Goal: Task Accomplishment & Management: Use online tool/utility

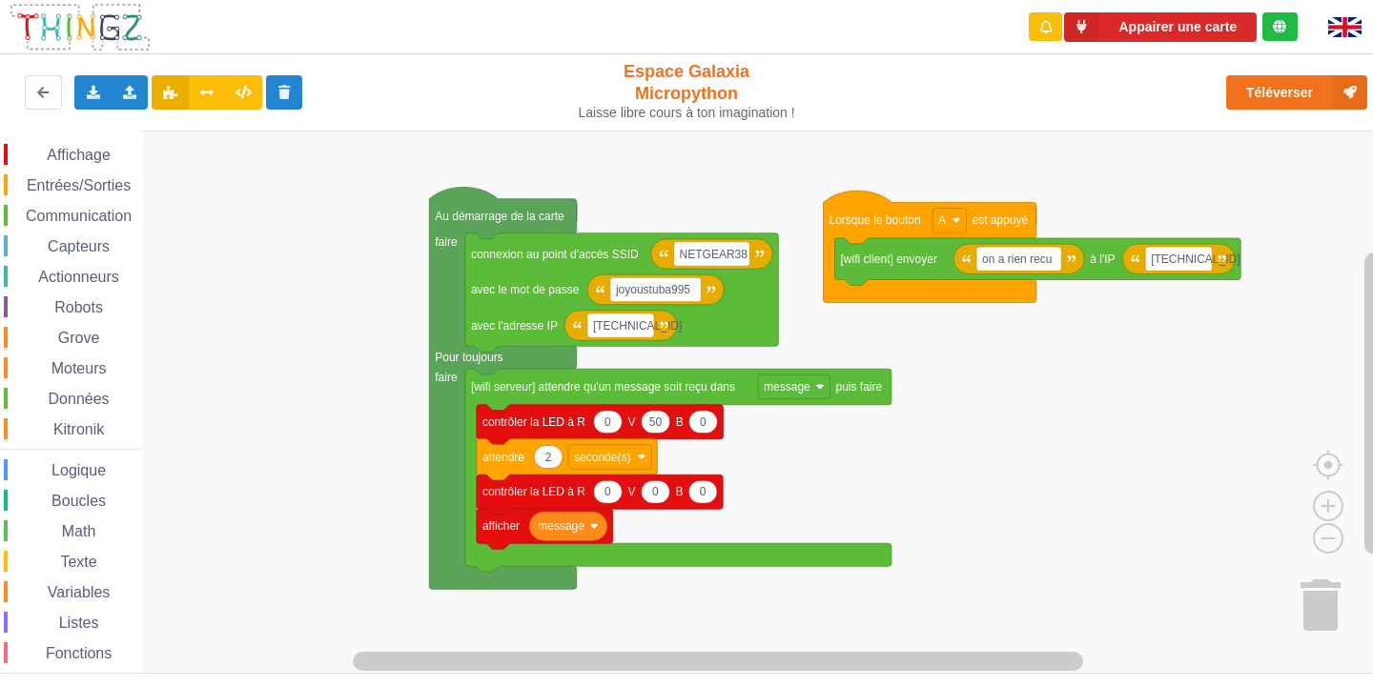
click at [702, 143] on div "Affichage Entrées/Sorties Communication Capteurs Actionneurs Robots Grove Moteu…" at bounding box center [693, 402] width 1386 height 543
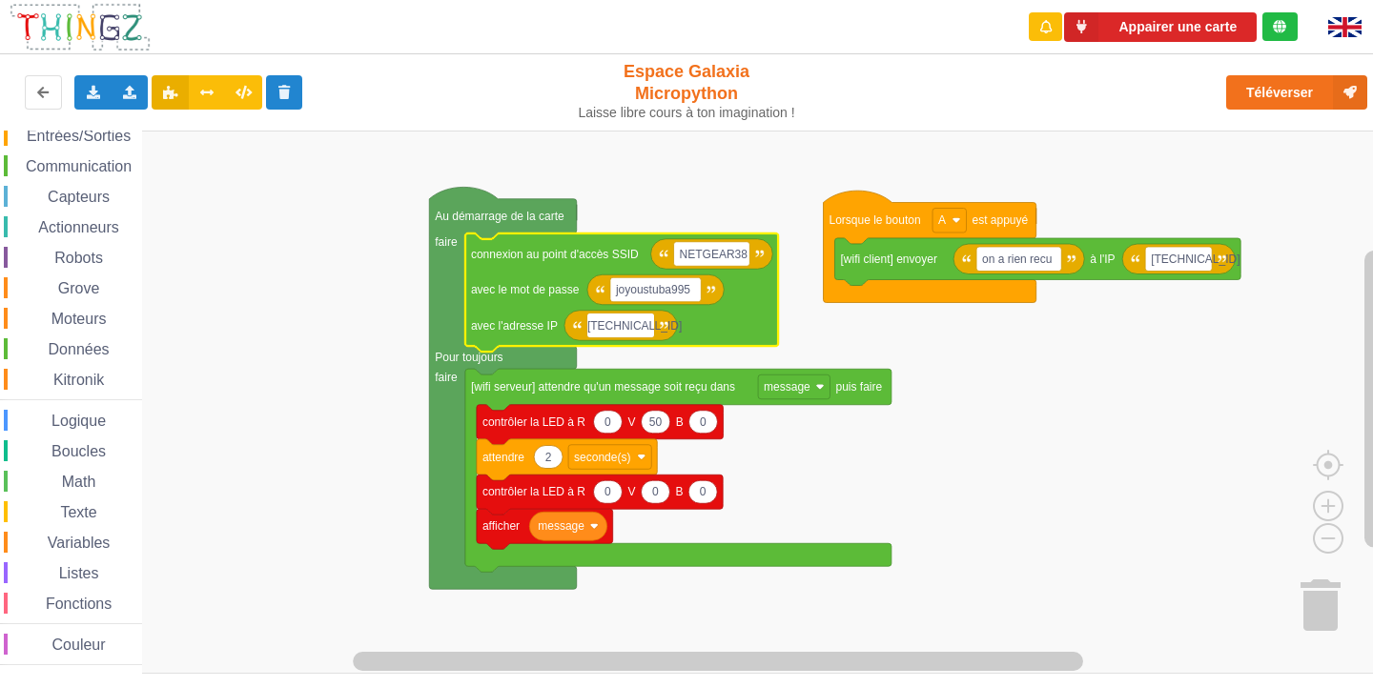
click at [635, 325] on input "[TECHNICAL_ID]" at bounding box center [620, 326] width 67 height 25
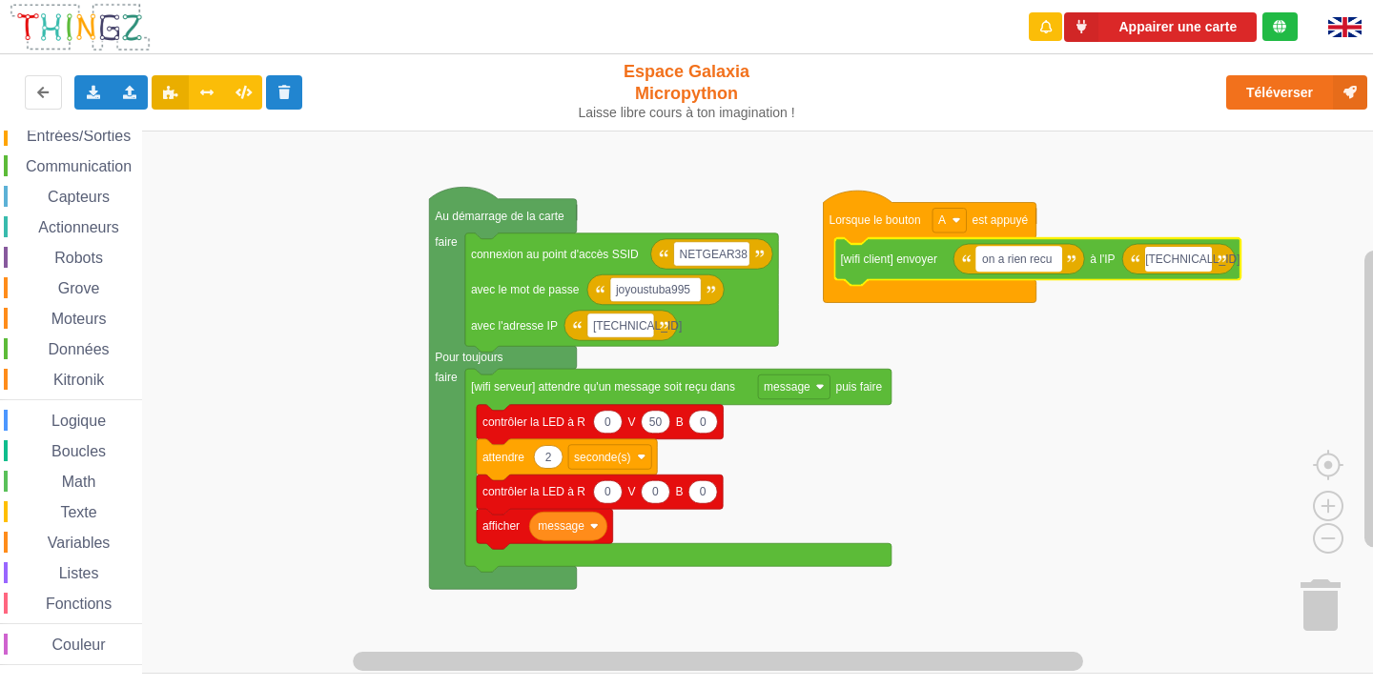
click at [1030, 266] on text "on a rien recu" at bounding box center [1017, 259] width 70 height 13
click at [1030, 266] on input "on a rien recu" at bounding box center [1018, 259] width 85 height 25
type input "[TECHNICAL_ID]"
click at [1184, 261] on rect "Espace de travail de Blocky" at bounding box center [1160, 259] width 67 height 25
click at [1184, 261] on input "[TECHNICAL_ID]" at bounding box center [1160, 259] width 67 height 25
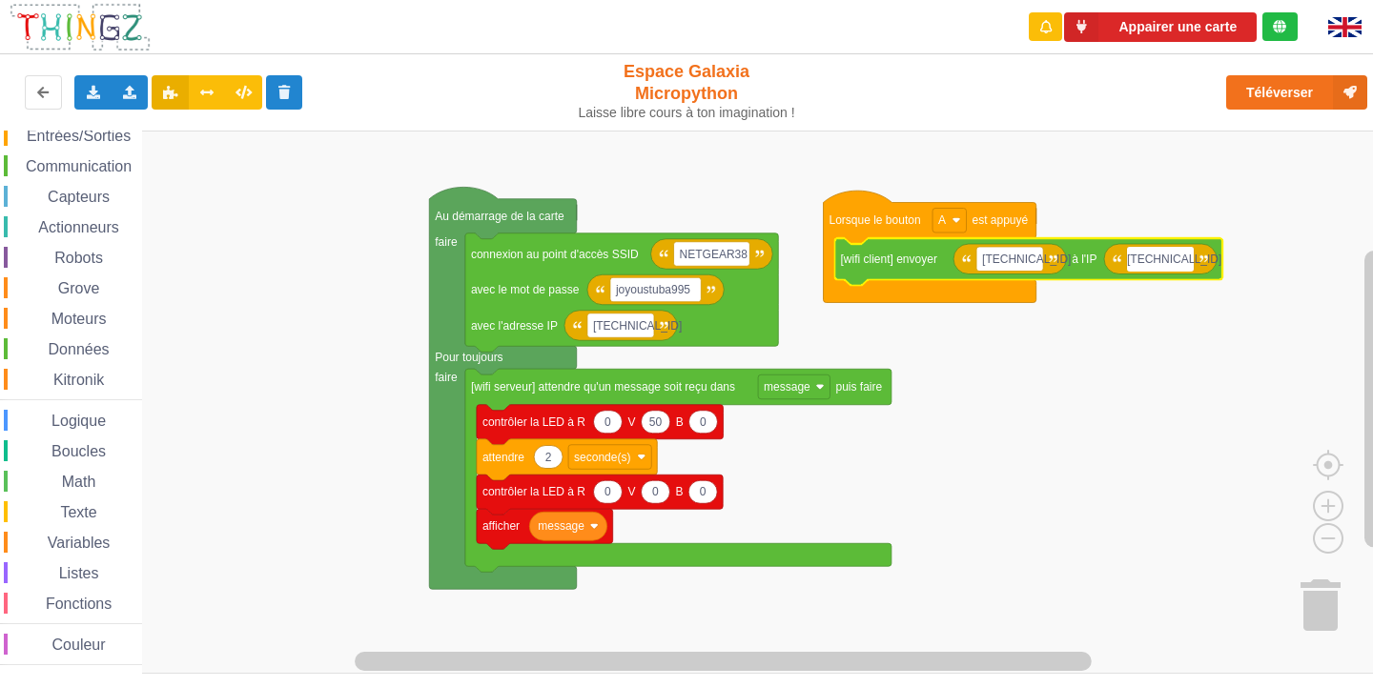
type input "[TECHNICAL_ID]"
click at [991, 256] on text "[TECHNICAL_ID]" at bounding box center [1026, 259] width 89 height 13
click at [991, 256] on input "[TECHNICAL_ID]" at bounding box center [1009, 259] width 67 height 25
click at [88, 157] on div "Communication" at bounding box center [73, 165] width 138 height 21
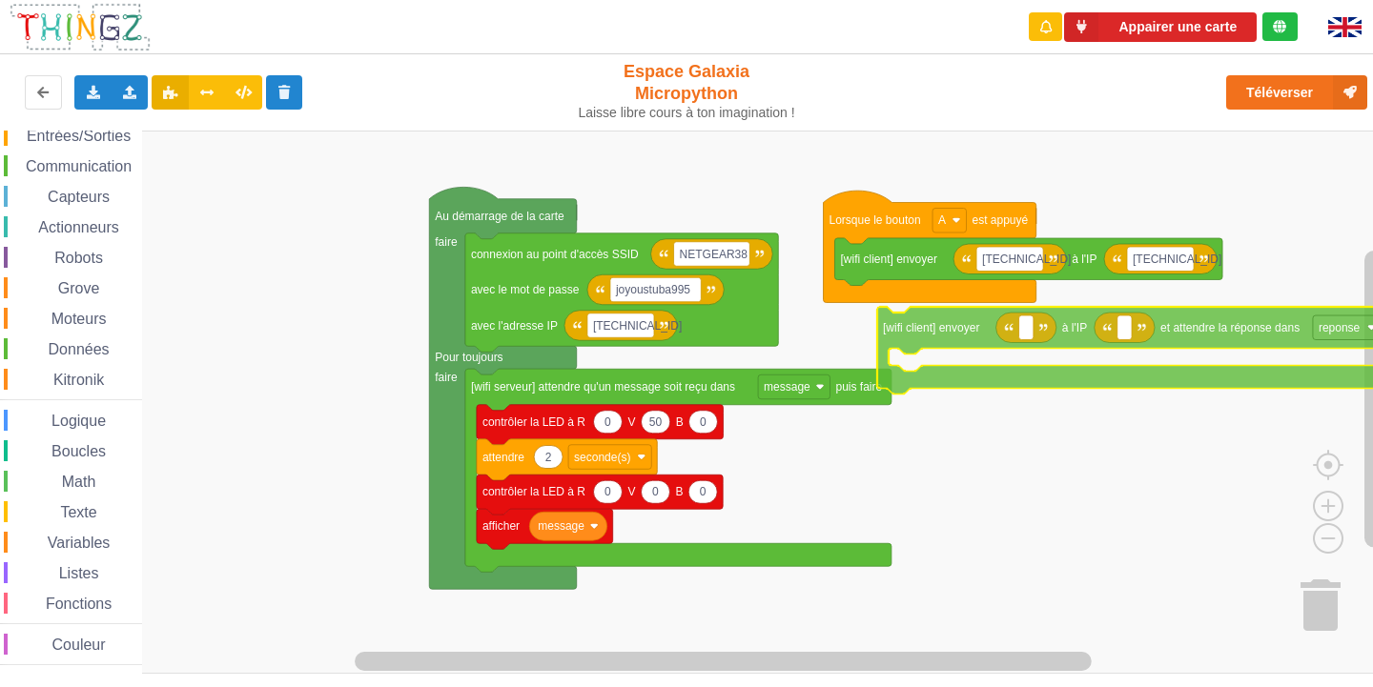
click at [929, 335] on div "Affichage Entrées/Sorties Communication Capteurs Actionneurs Robots Grove Moteu…" at bounding box center [693, 402] width 1386 height 543
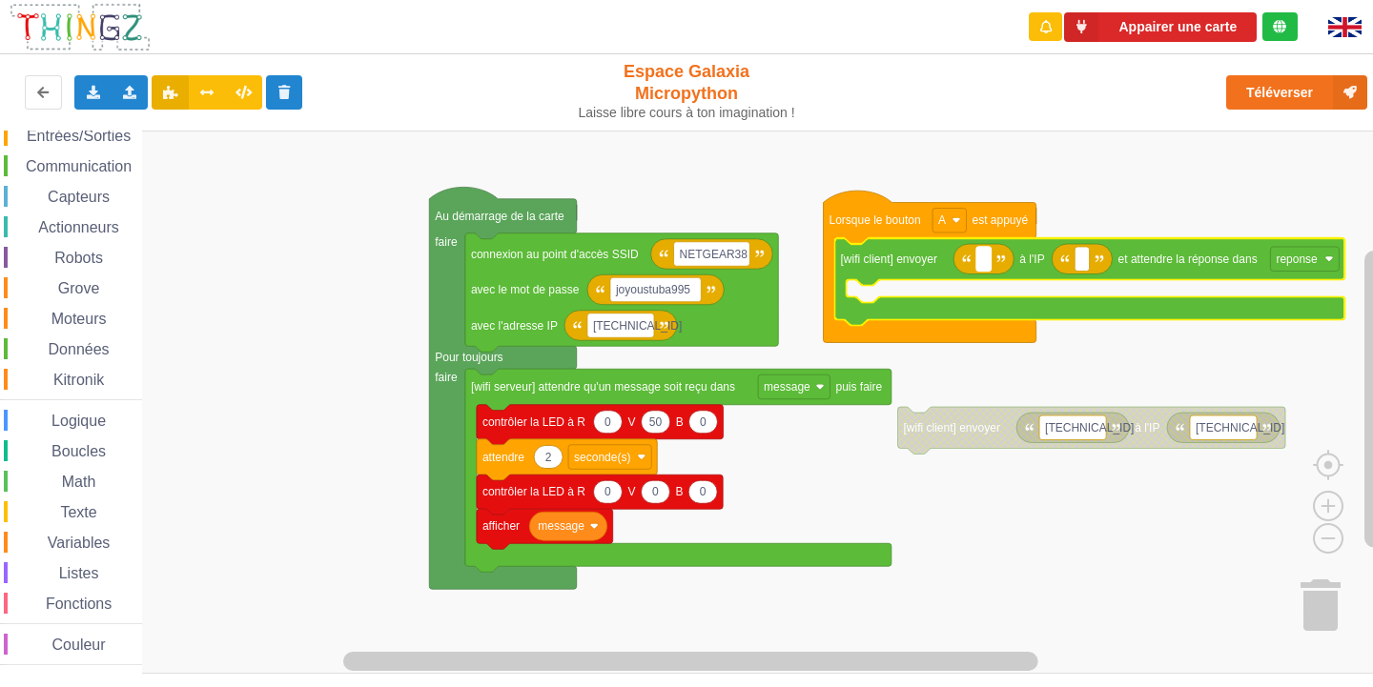
click at [982, 258] on text "Espace de travail de Blocky" at bounding box center [983, 259] width 3 height 13
type input "[TECHNICAL_ID]"
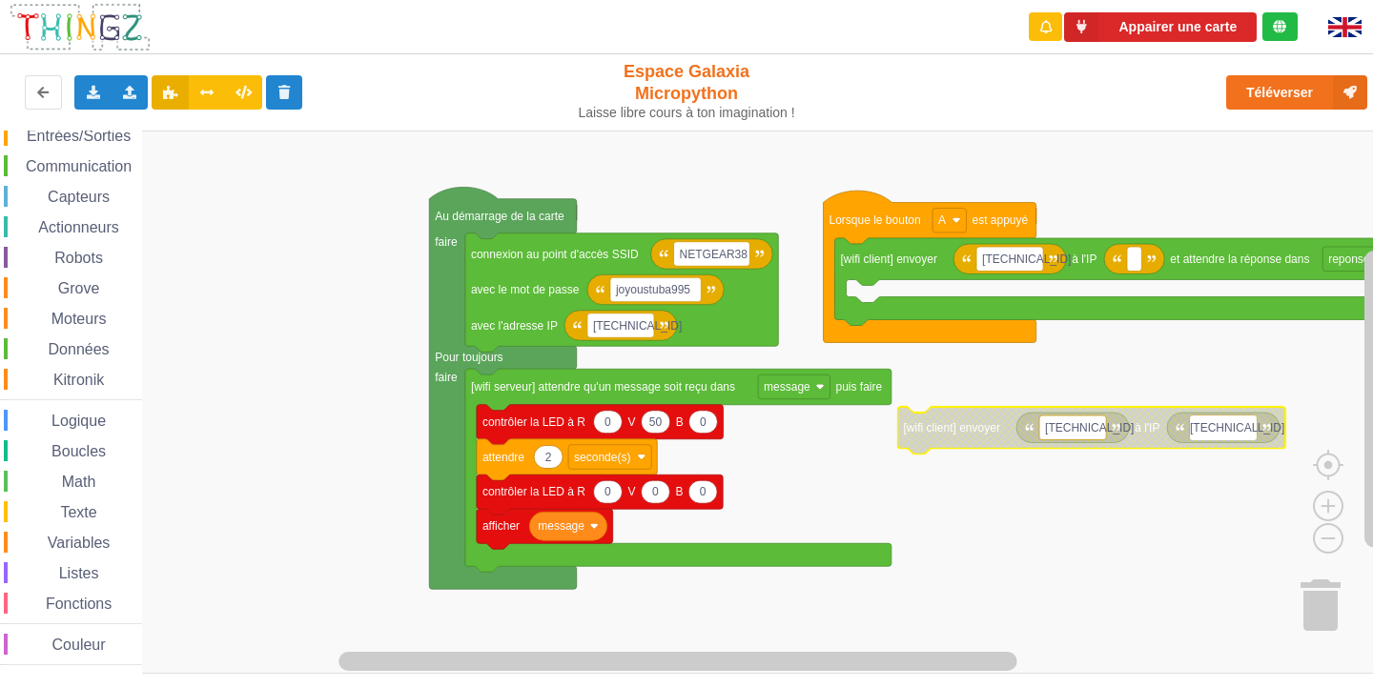
click at [1201, 424] on input "[TECHNICAL_ID]" at bounding box center [1223, 428] width 67 height 25
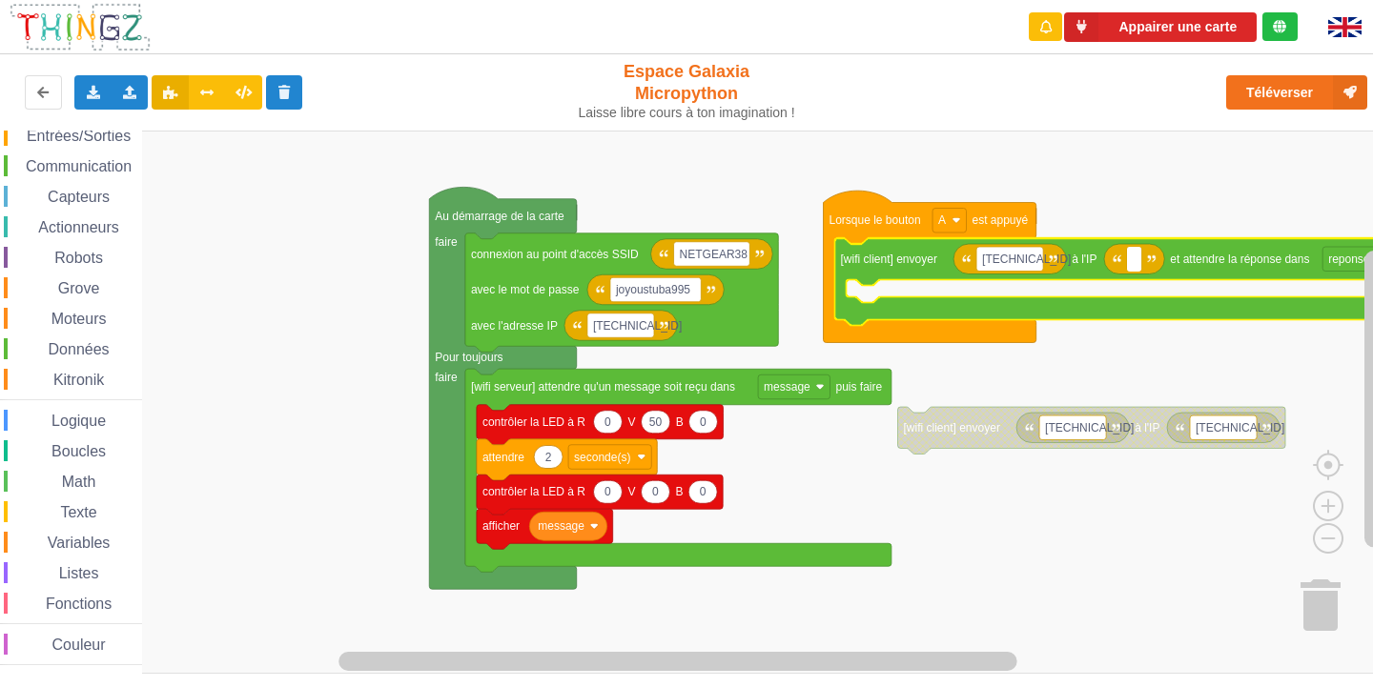
type input "[TECHNICAL_ID]"
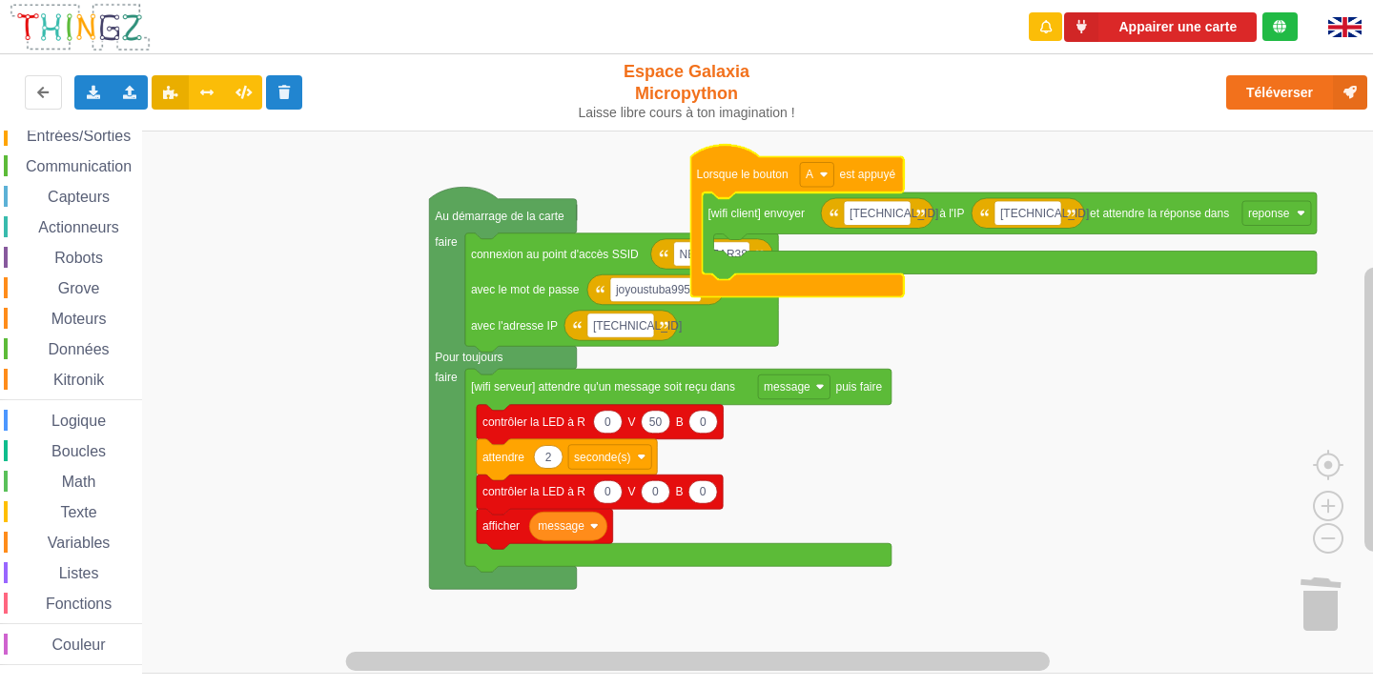
scroll to position [0, 0]
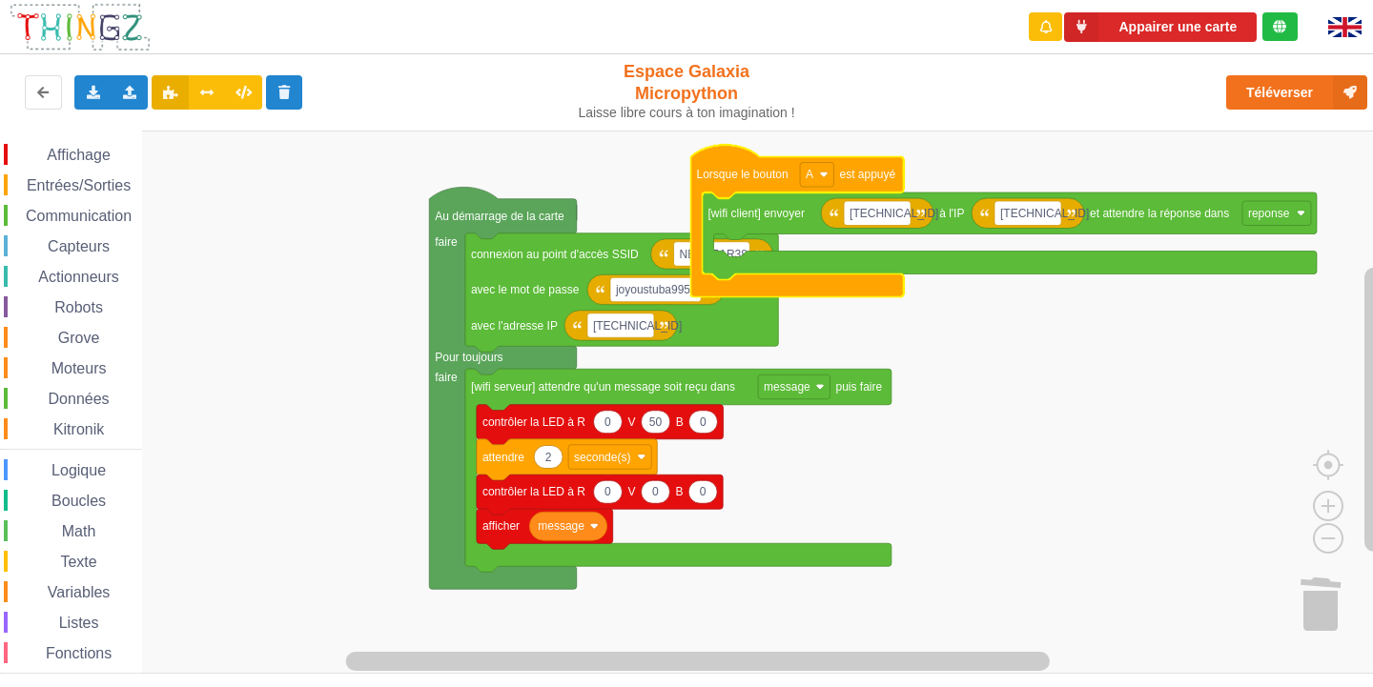
click at [58, 166] on div "Affichage Entrées/Sorties Communication Capteurs Actionneurs Robots Grove Moteu…" at bounding box center [71, 429] width 142 height 571
click at [69, 162] on span "Affichage" at bounding box center [78, 155] width 69 height 16
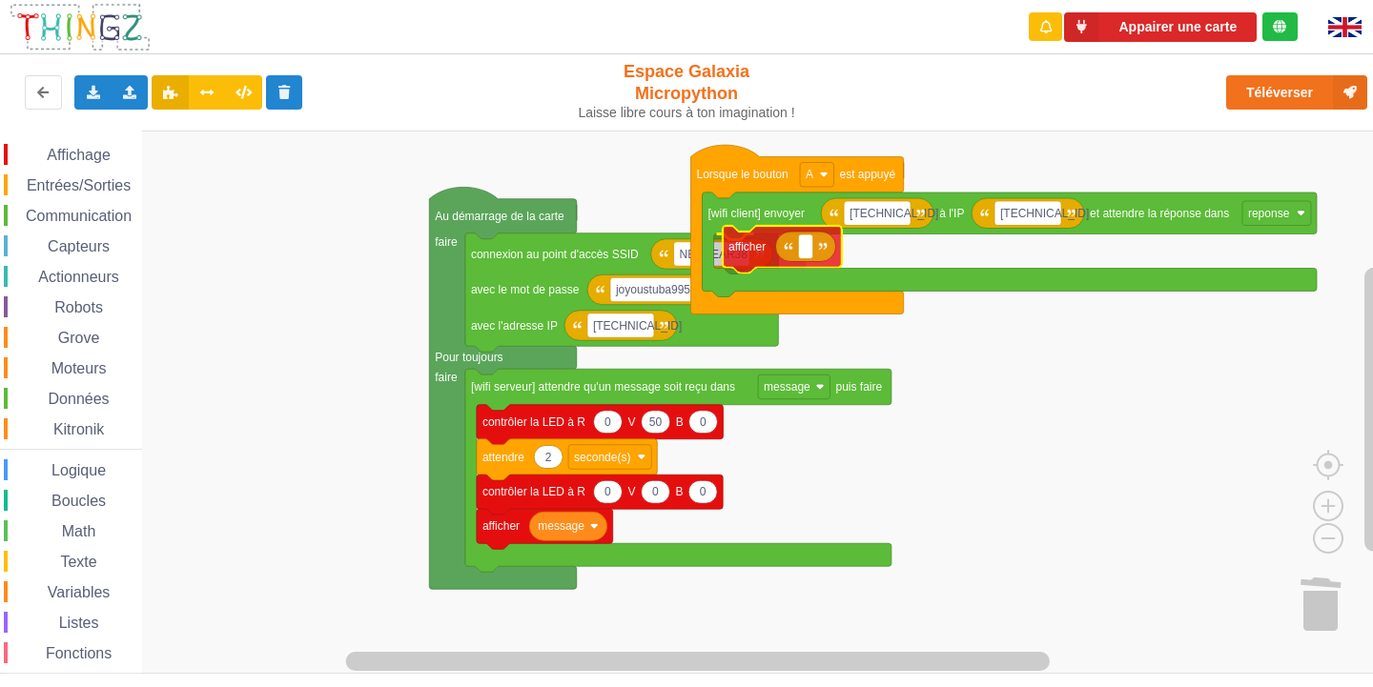
click at [760, 260] on div "Affichage Entrées/Sorties Communication Capteurs Actionneurs Robots Grove Moteu…" at bounding box center [693, 402] width 1386 height 543
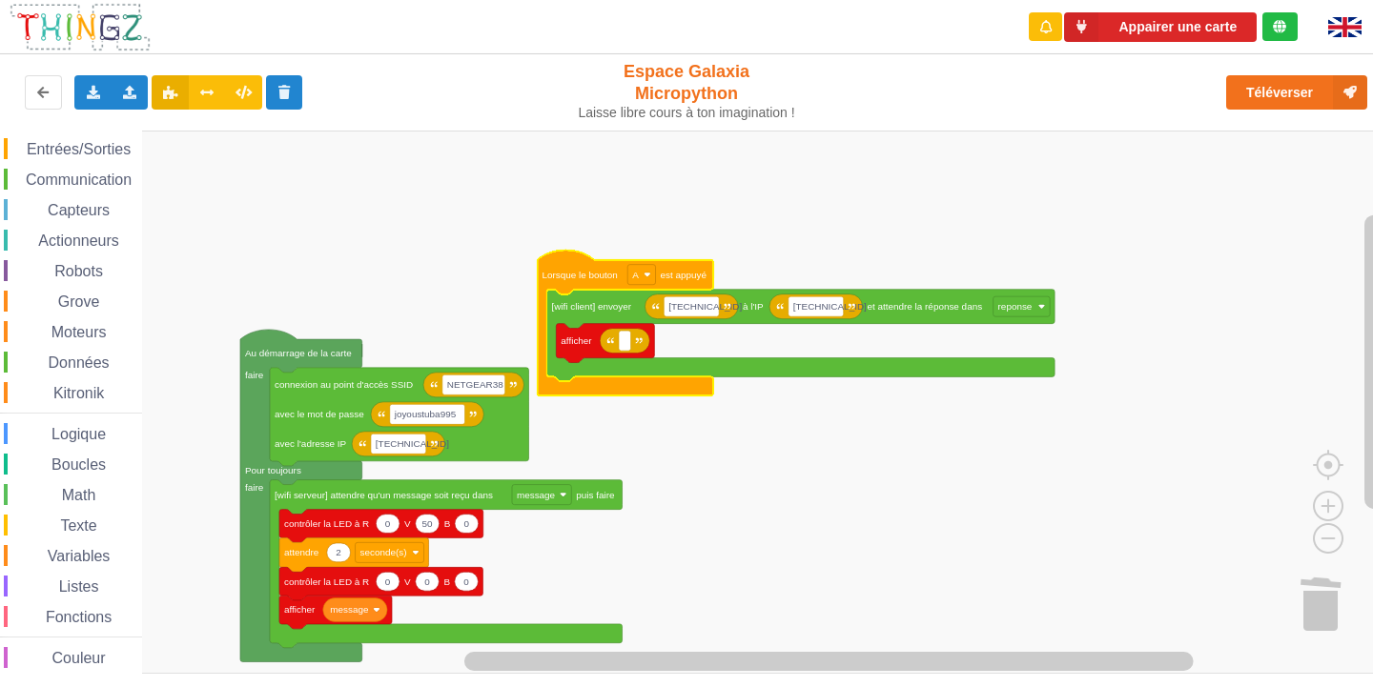
scroll to position [50, 0]
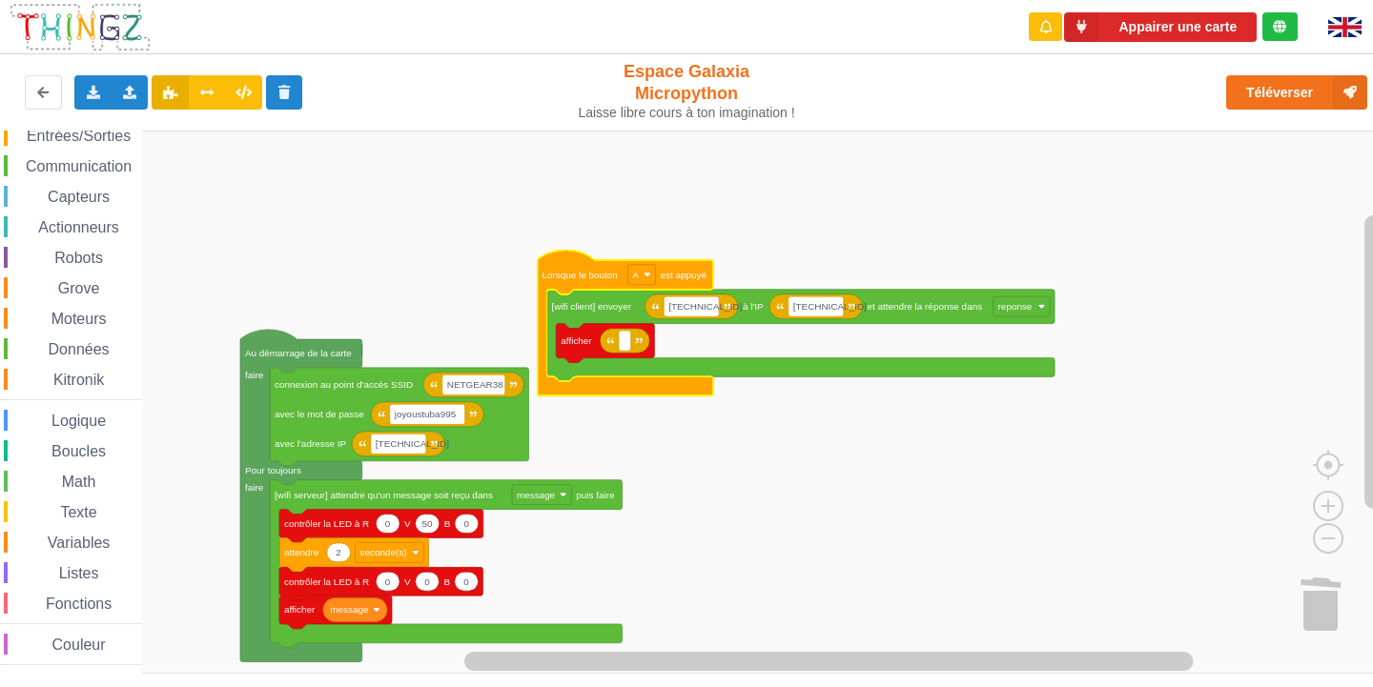
click at [86, 551] on div "Variables" at bounding box center [73, 542] width 138 height 21
click at [628, 350] on div "Affichage Entrées/Sorties Communication Capteurs Actionneurs Robots Grove Moteu…" at bounding box center [693, 402] width 1386 height 543
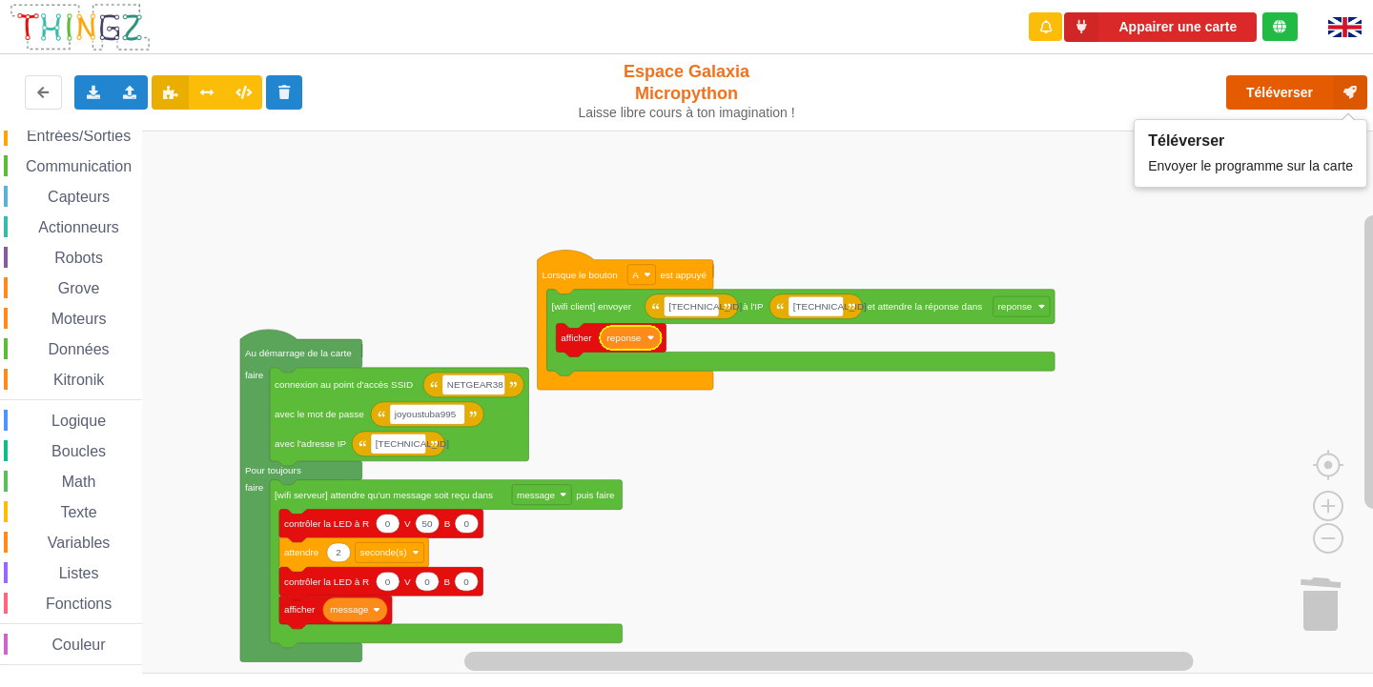
click at [1247, 84] on button "Téléverser" at bounding box center [1296, 92] width 141 height 34
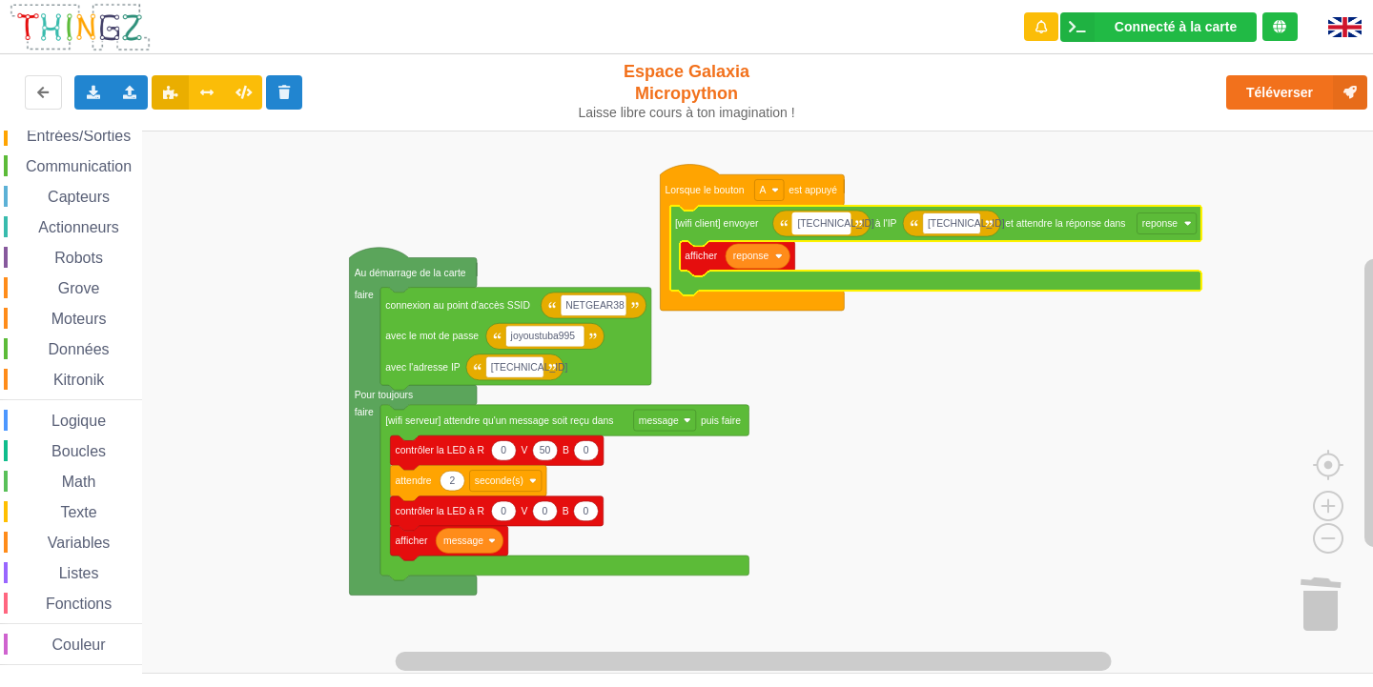
click at [846, 225] on rect "Espace de travail de Blocky" at bounding box center [821, 223] width 58 height 21
click at [846, 224] on input "[TECHNICAL_ID]" at bounding box center [821, 223] width 58 height 21
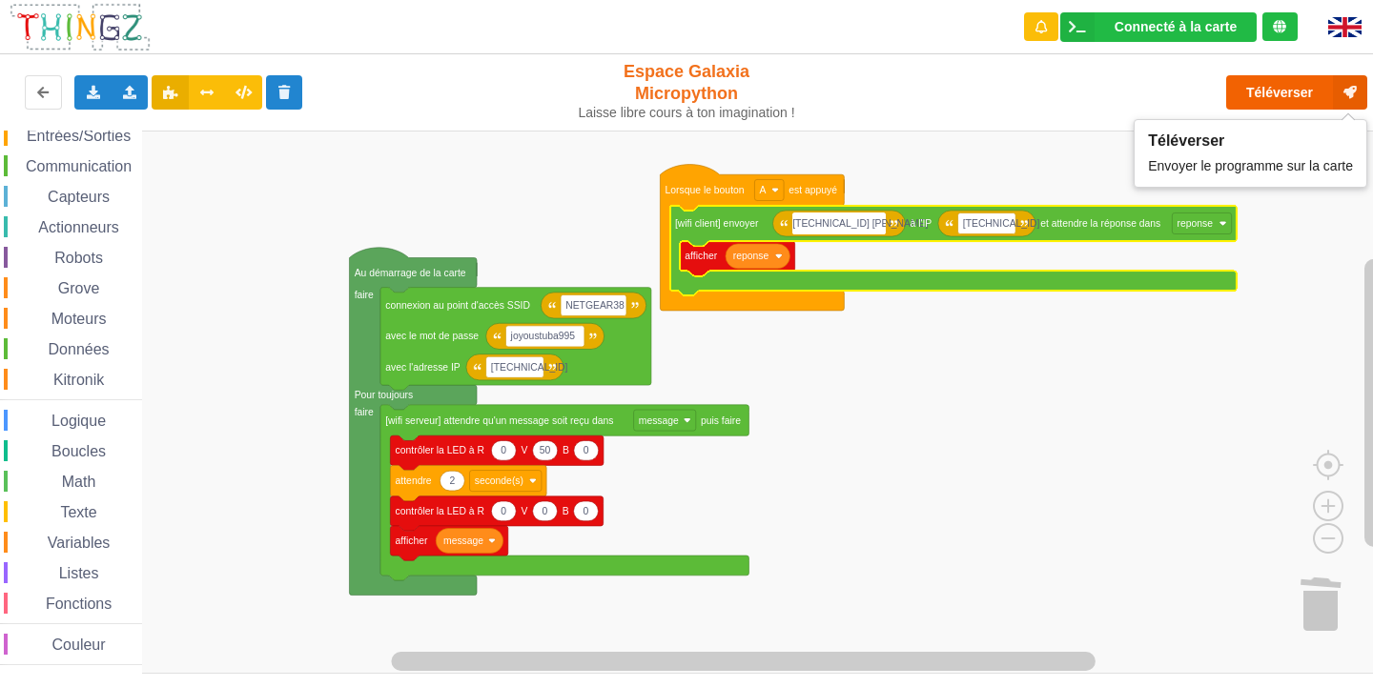
type input "[TECHNICAL_ID] [PERSON_NAME]"
click at [1254, 94] on button "Téléverser" at bounding box center [1296, 92] width 141 height 34
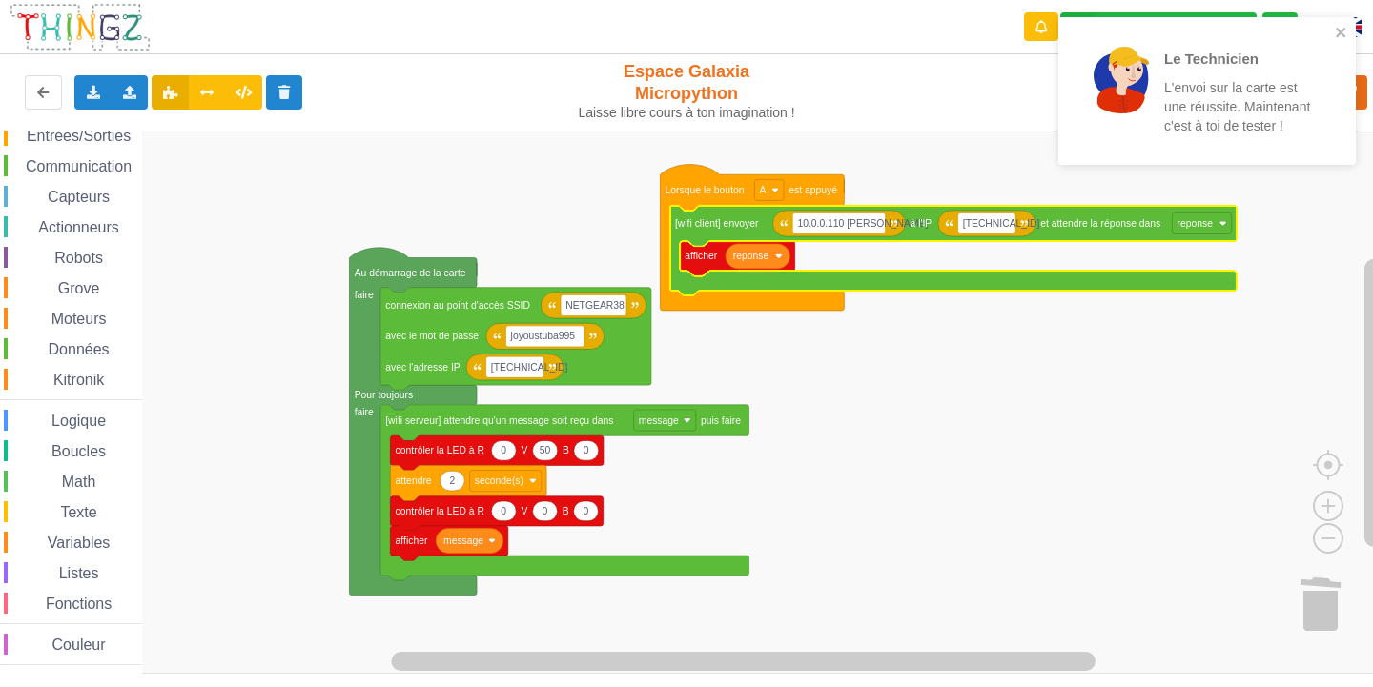
click at [101, 168] on span "Communication" at bounding box center [79, 166] width 112 height 16
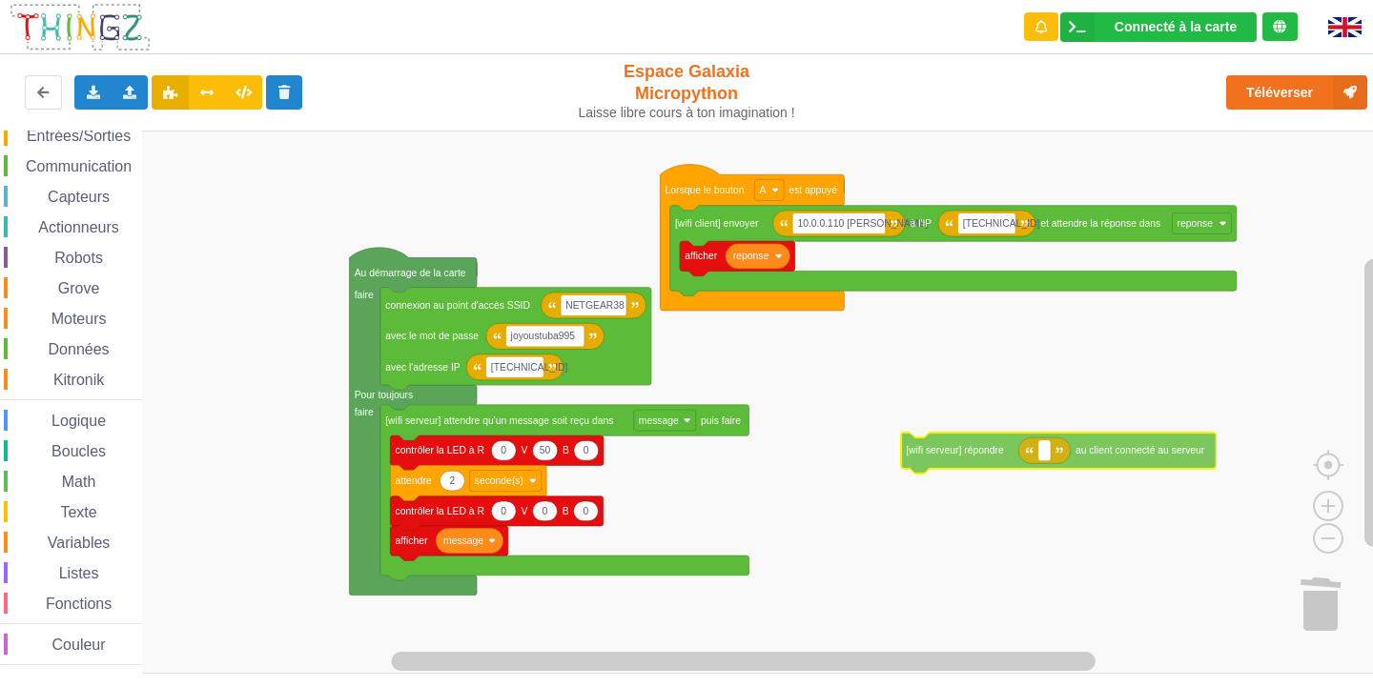
click at [986, 454] on div "Affichage Entrées/Sorties Communication Capteurs Actionneurs Robots Grove Moteu…" at bounding box center [693, 402] width 1386 height 543
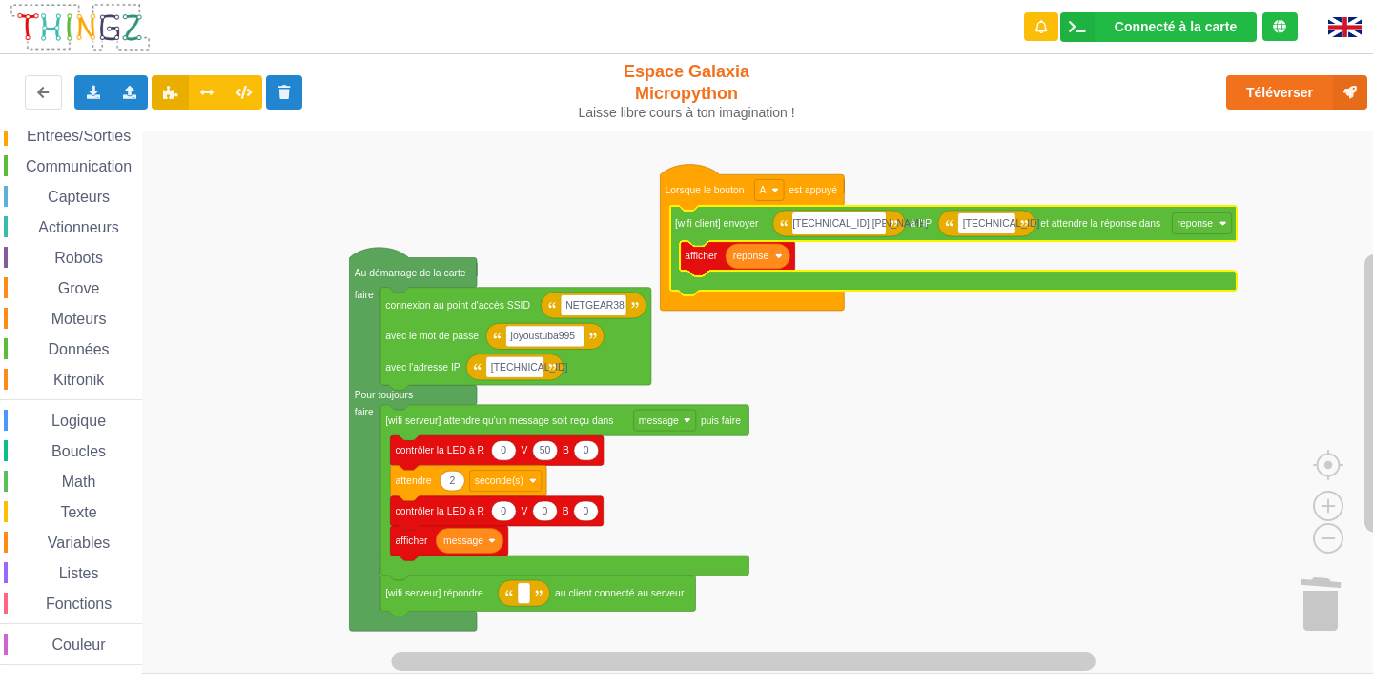
click at [879, 223] on input "[TECHNICAL_ID] [PERSON_NAME]" at bounding box center [838, 223] width 92 height 21
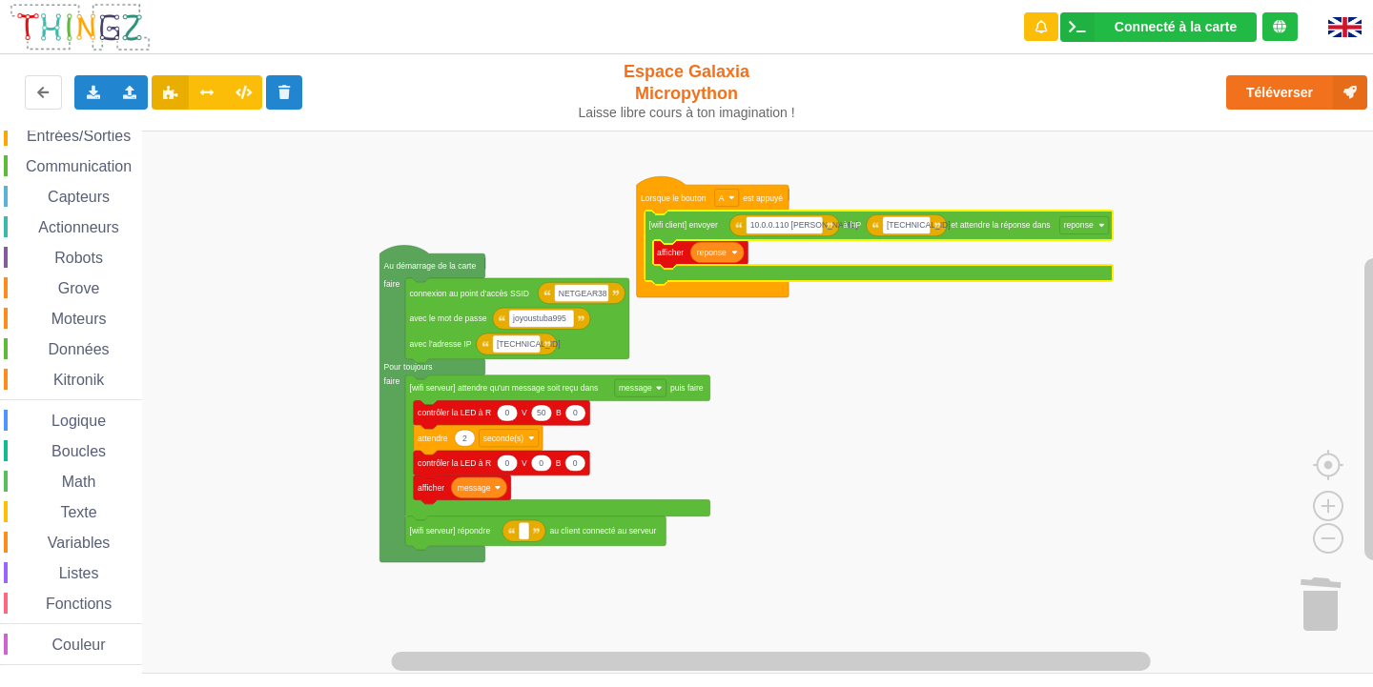
click at [296, 418] on rect "Espace de travail de Blocky" at bounding box center [693, 402] width 1386 height 543
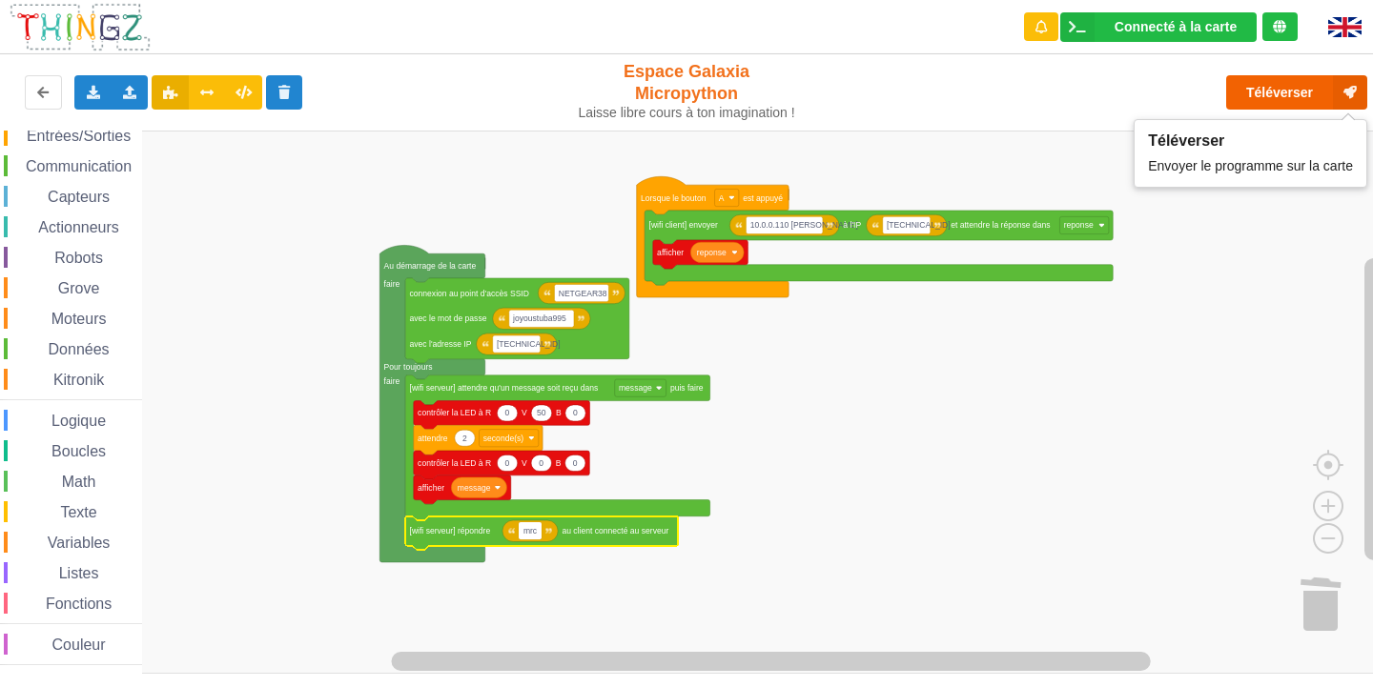
type input "mrc"
click at [1256, 93] on button "Téléverser" at bounding box center [1296, 92] width 141 height 34
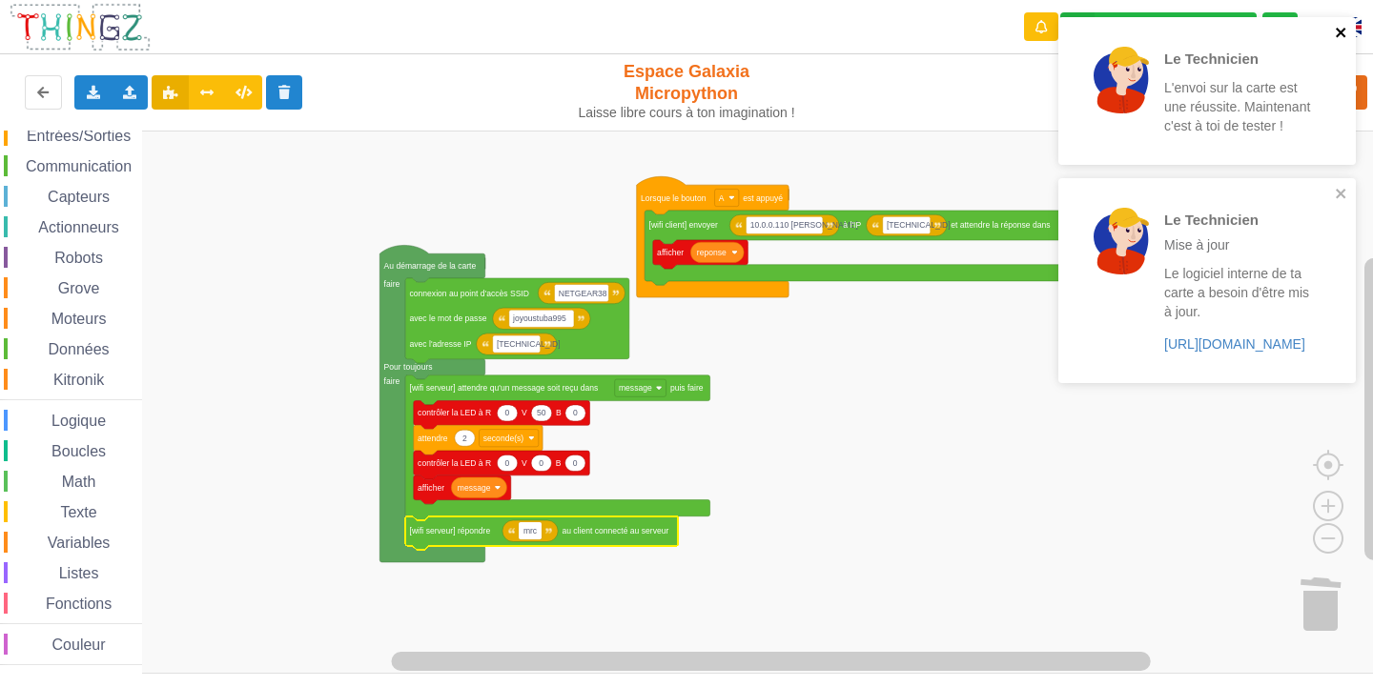
click at [1336, 37] on icon "close" at bounding box center [1341, 32] width 13 height 15
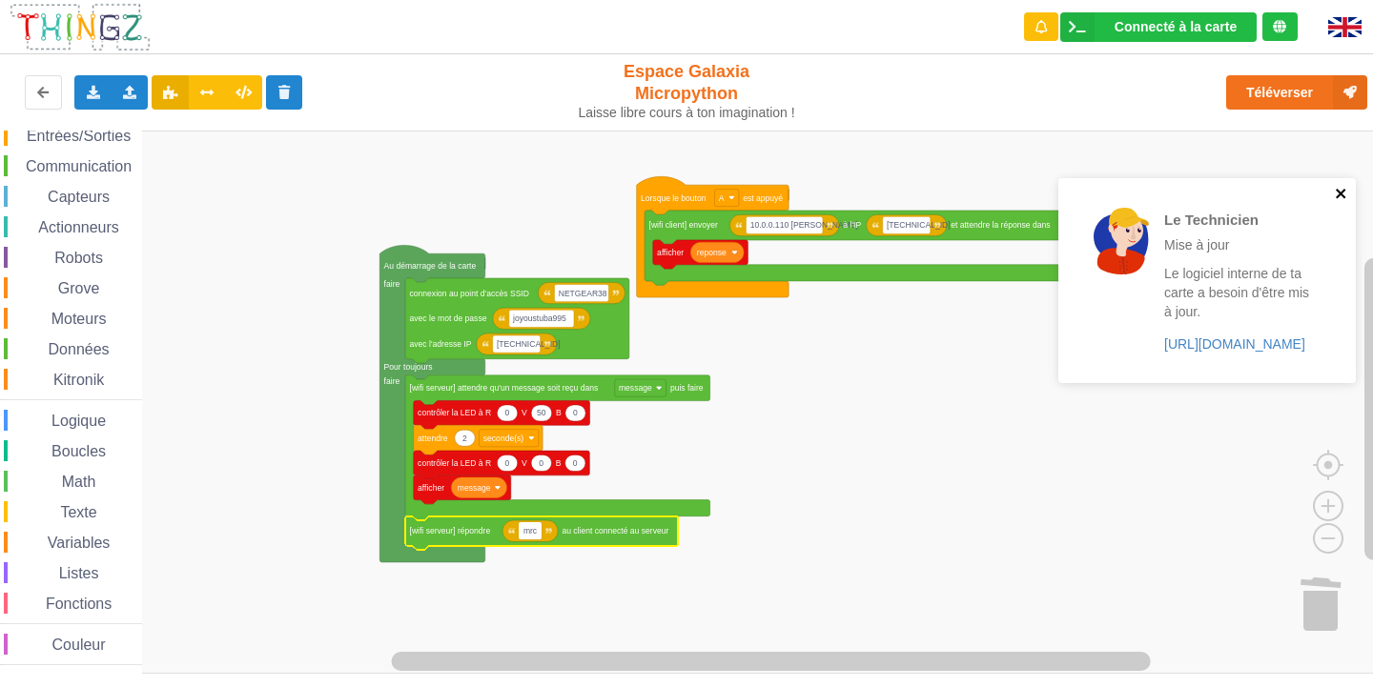
click at [1343, 194] on div "Le Technicien Mise à jour Le logiciel interne de ta carte a besoin d'être mis à…" at bounding box center [1206, 280] width 297 height 204
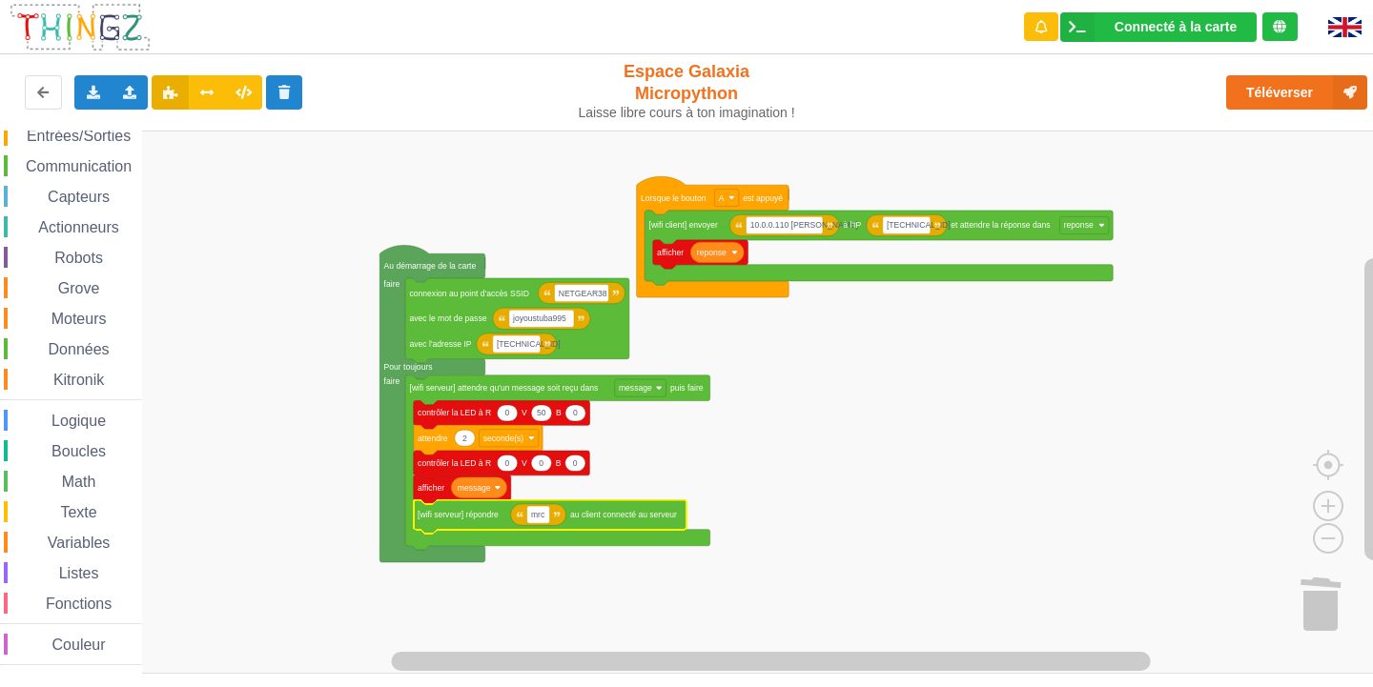
click at [93, 164] on span "Communication" at bounding box center [79, 166] width 112 height 16
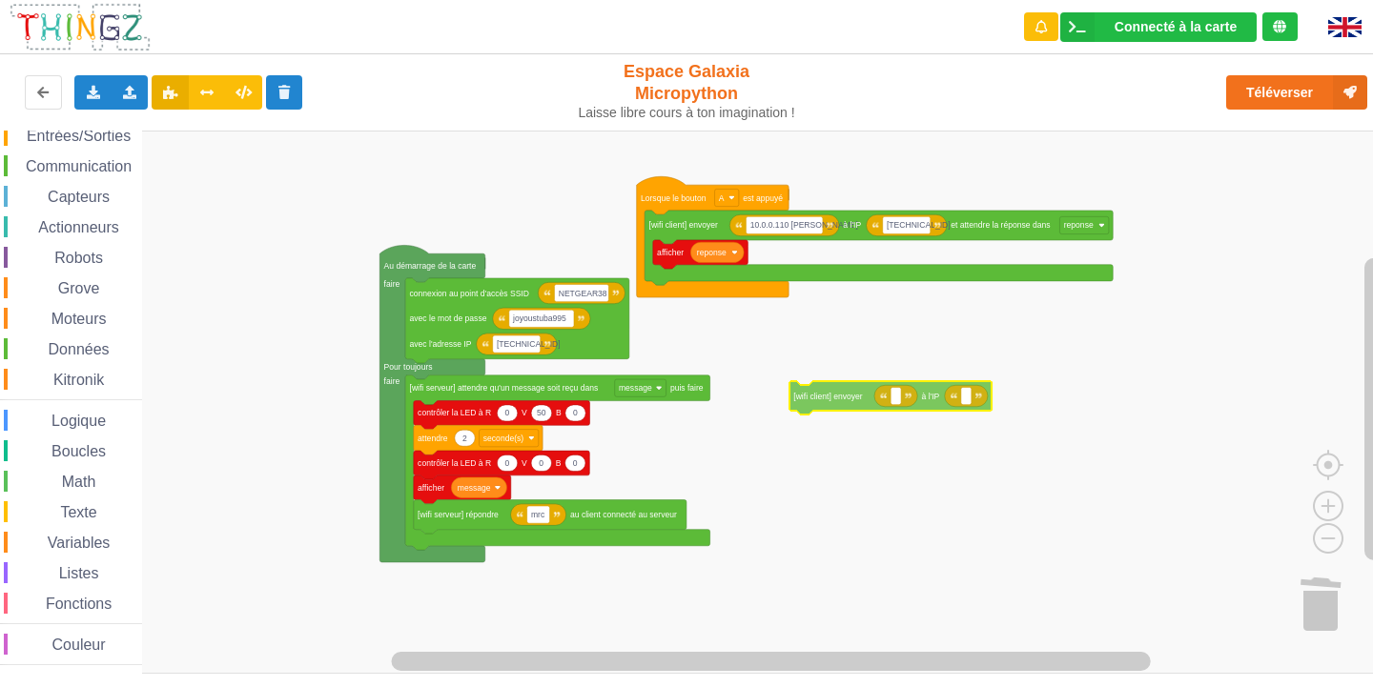
click at [828, 401] on div "Affichage Entrées/Sorties Communication Capteurs Actionneurs Robots Grove Moteu…" at bounding box center [693, 402] width 1386 height 543
click at [71, 174] on div "Communication" at bounding box center [73, 165] width 138 height 21
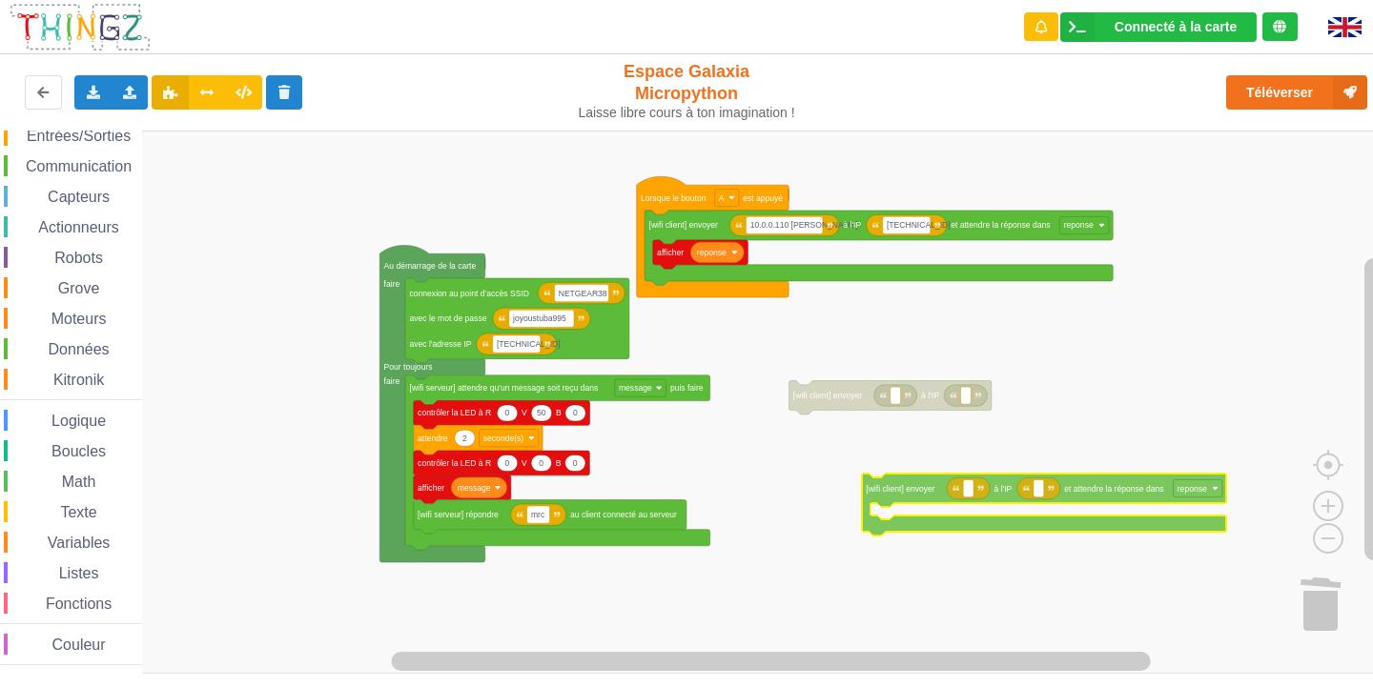
click at [884, 485] on div "Affichage Entrées/Sorties Communication Capteurs Actionneurs Robots Grove Moteu…" at bounding box center [693, 402] width 1386 height 543
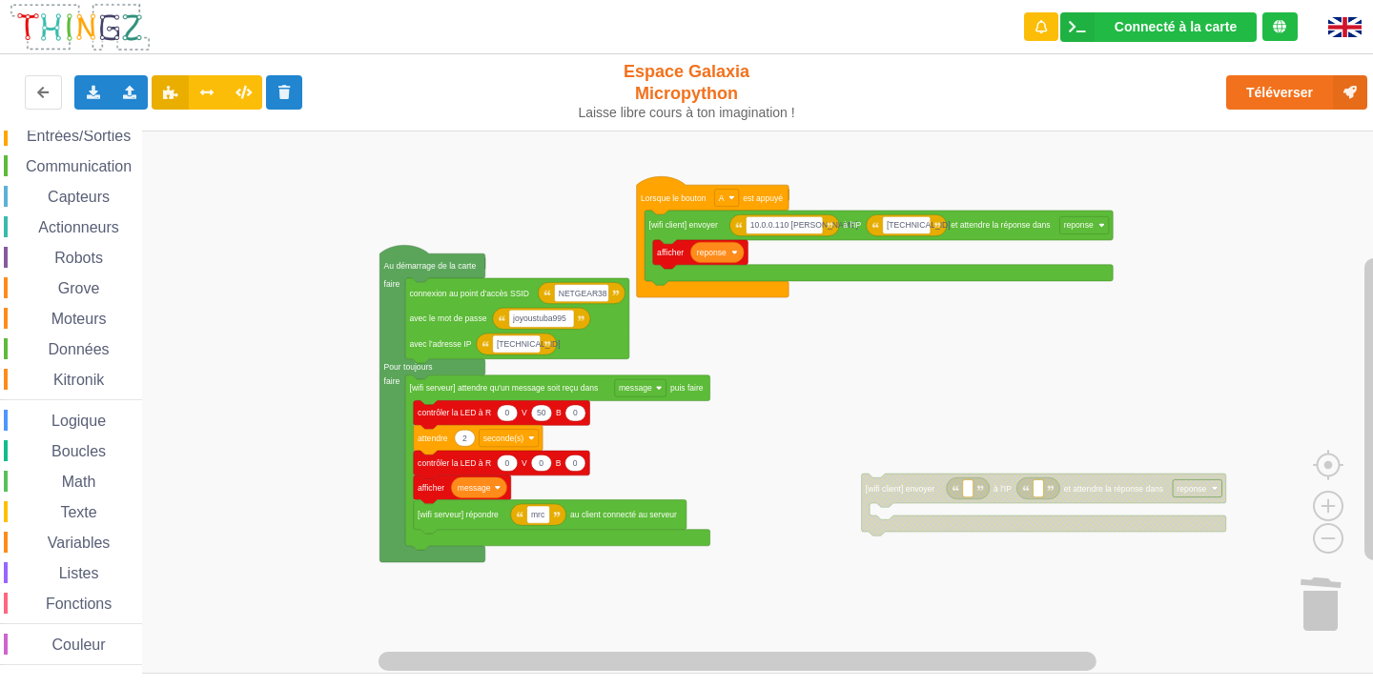
scroll to position [0, 0]
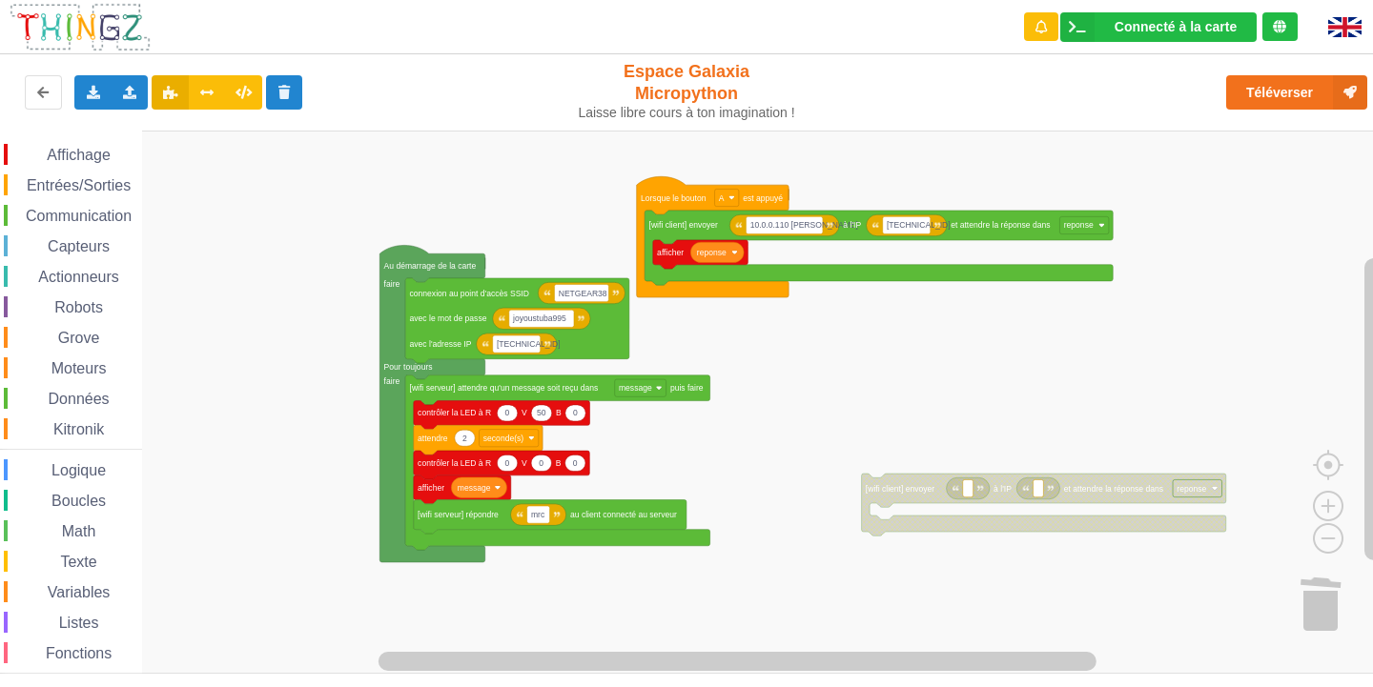
click at [100, 171] on div "Affichage Entrées/Sorties Communication Capteurs Actionneurs Robots Grove Moteu…" at bounding box center [71, 429] width 142 height 571
click at [100, 163] on div "Affichage" at bounding box center [73, 154] width 138 height 21
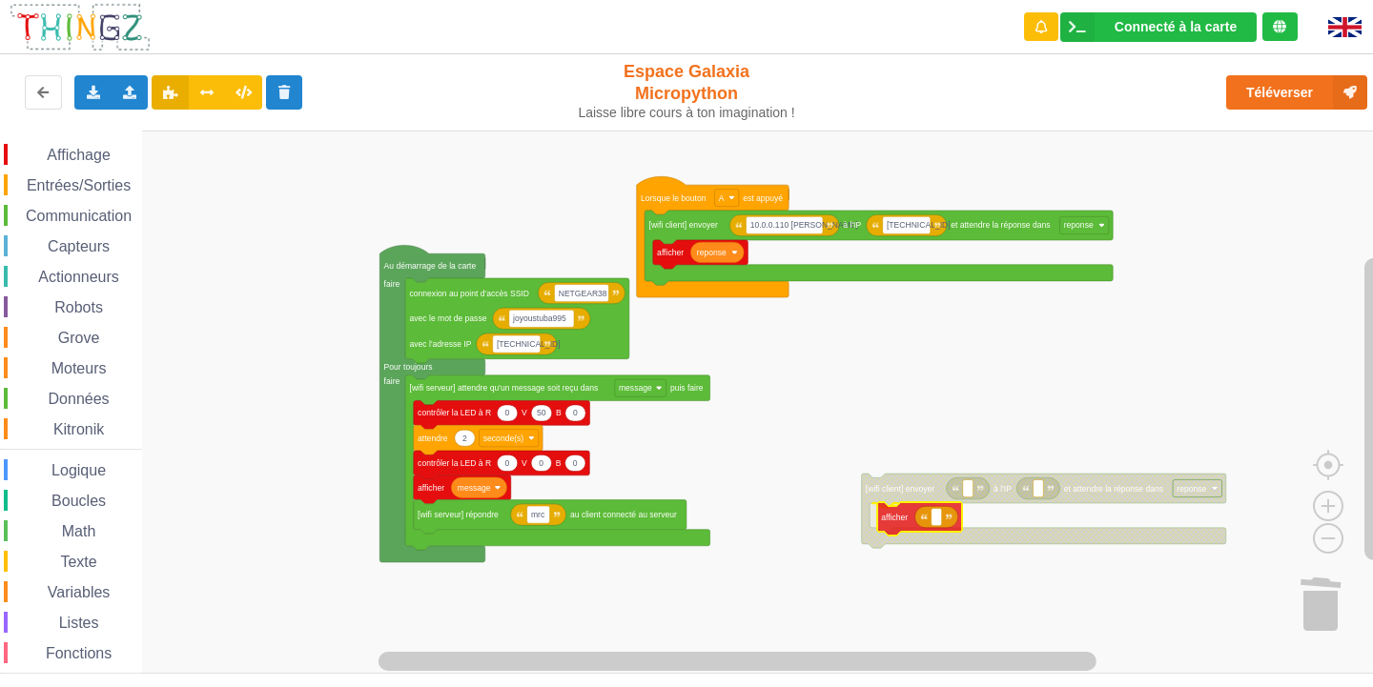
click at [889, 529] on div "Affichage Entrées/Sorties Communication Capteurs Actionneurs Robots Grove Moteu…" at bounding box center [693, 402] width 1386 height 543
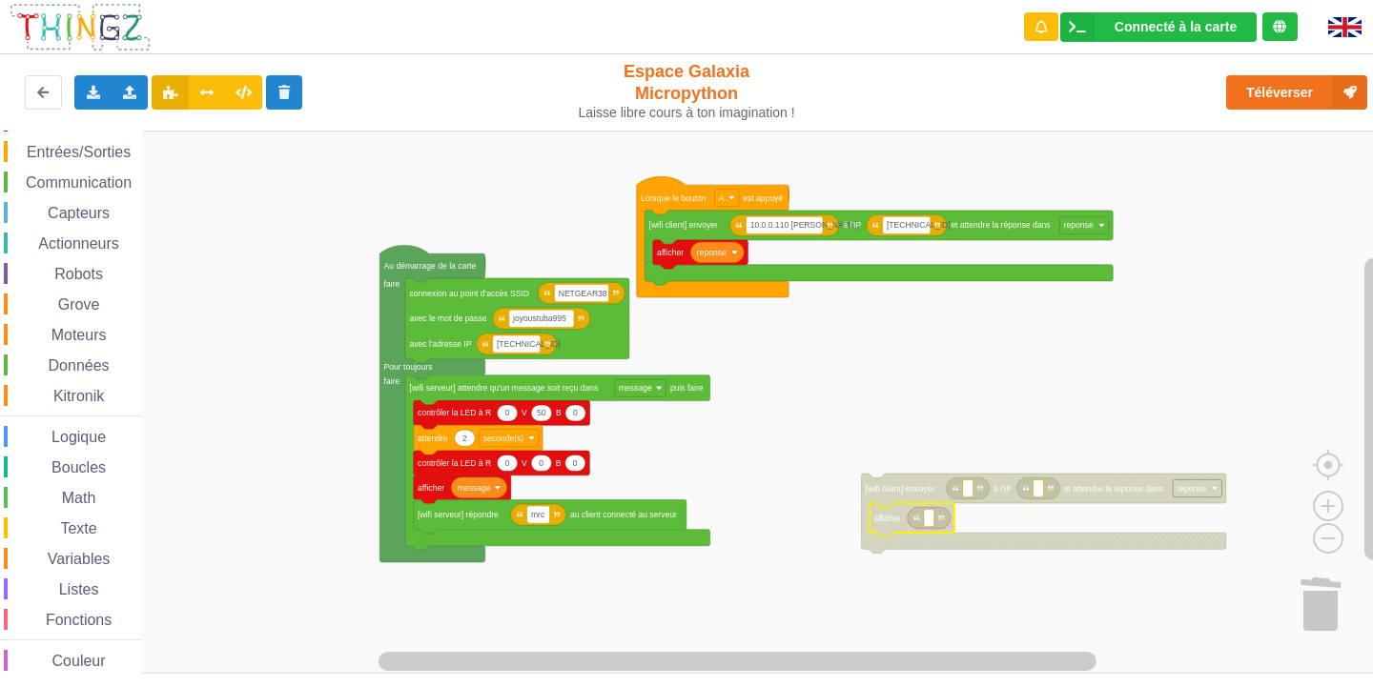
scroll to position [50, 0]
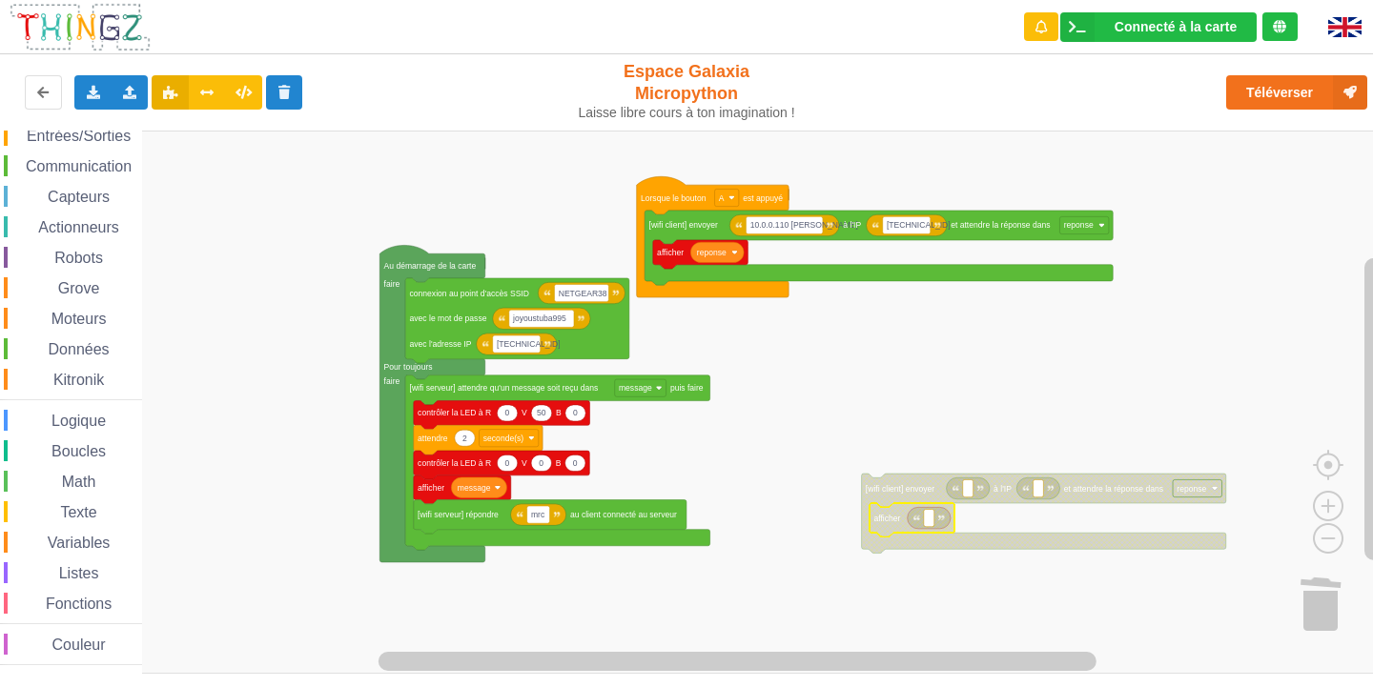
click at [61, 534] on div "Variables" at bounding box center [73, 542] width 138 height 21
click at [923, 522] on div "Affichage Entrées/Sorties Communication Capteurs Actionneurs Robots Grove Moteu…" at bounding box center [693, 402] width 1386 height 543
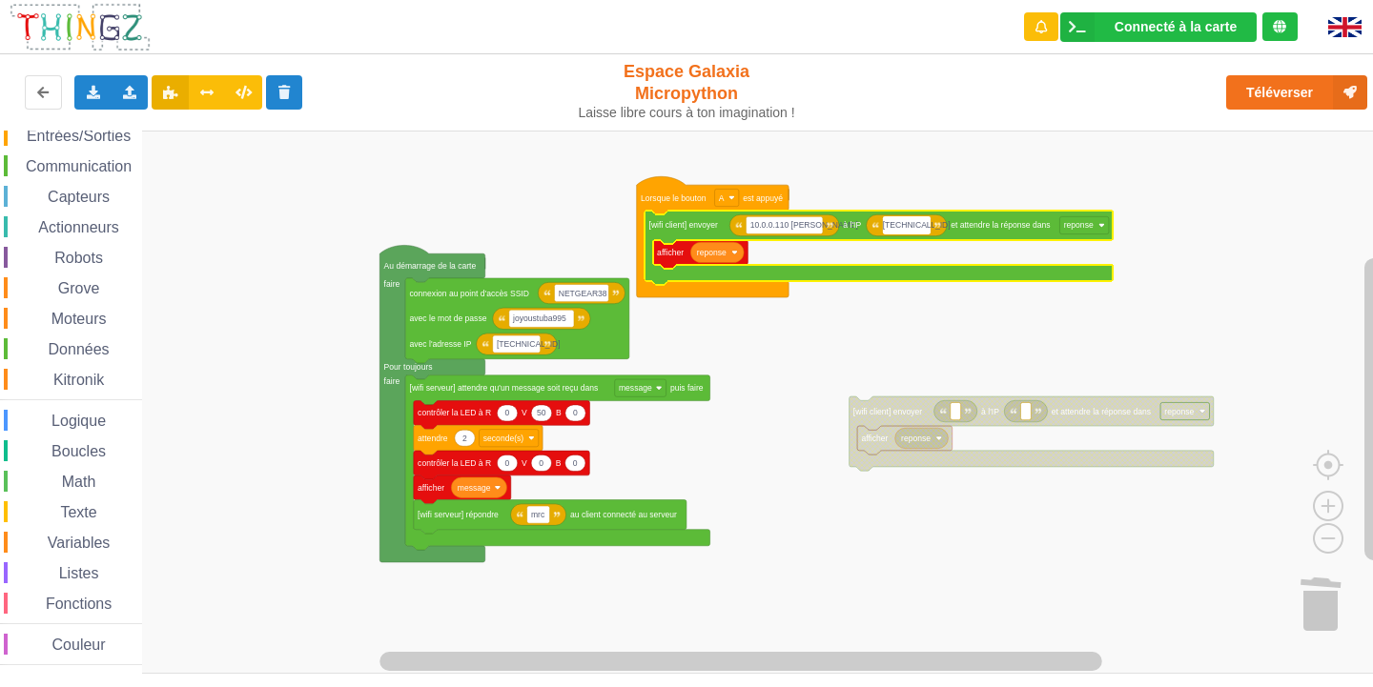
click at [917, 225] on input "[TECHNICAL_ID]" at bounding box center [907, 224] width 48 height 17
click at [923, 225] on input "[TECHNICAL_ID]" at bounding box center [907, 224] width 48 height 17
type input "[TECHNICAL_ID]"
click at [808, 227] on text "10.0.0.110 [PERSON_NAME]" at bounding box center [804, 225] width 108 height 10
click at [808, 227] on input "[TECHNICAL_ID] [PERSON_NAME]" at bounding box center [783, 224] width 77 height 17
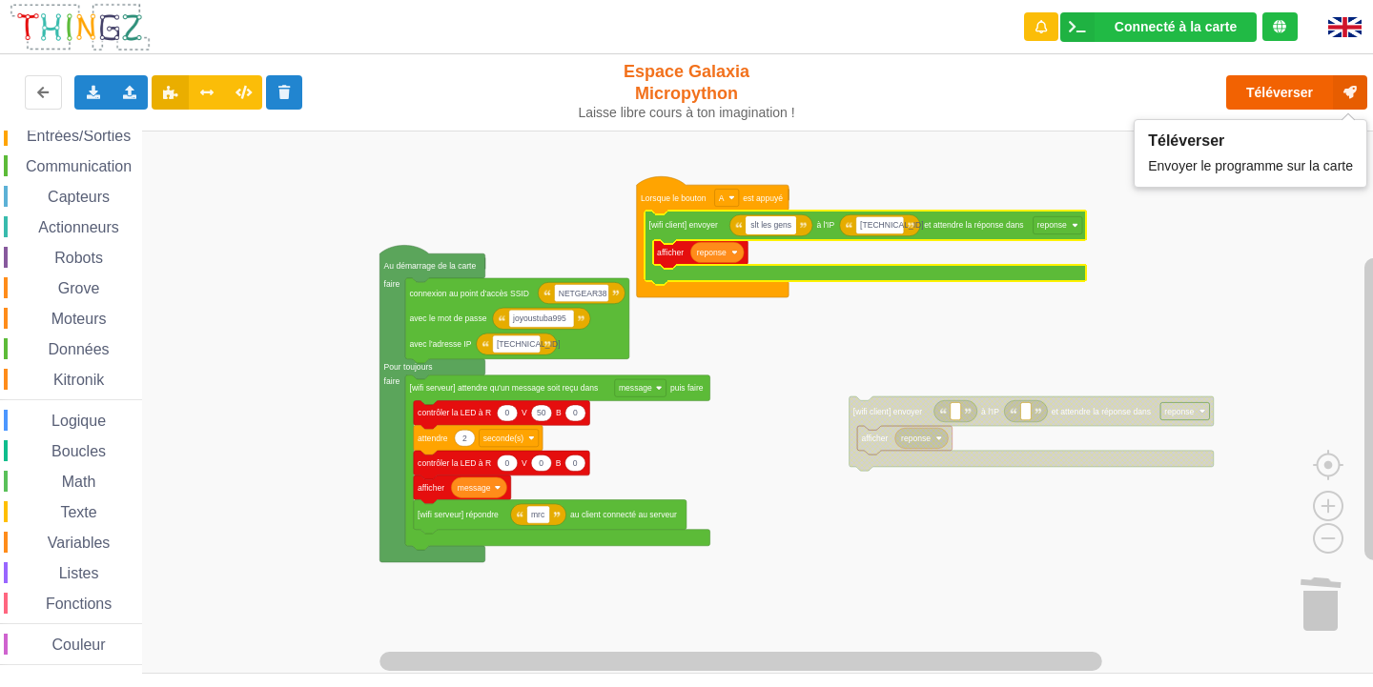
type input "slt les gens"
click at [1284, 85] on button "Téléverser" at bounding box center [1296, 92] width 141 height 34
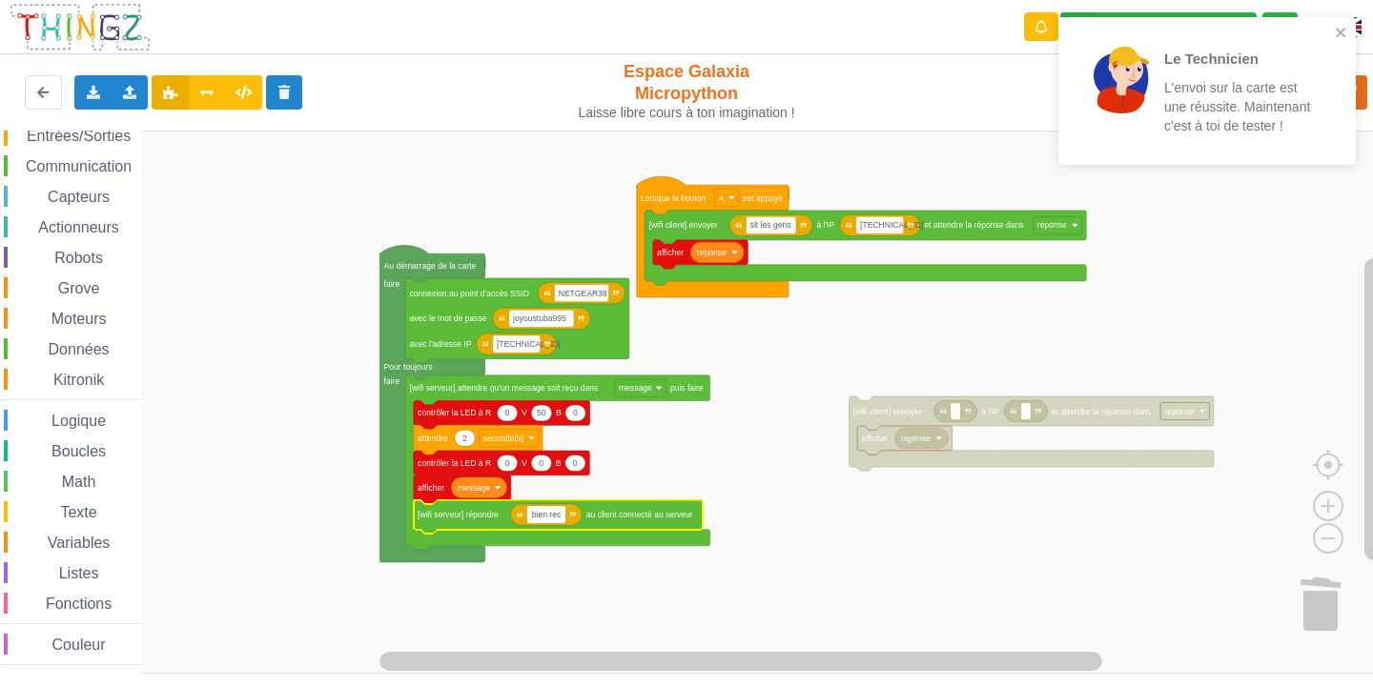
type input "bien recu"
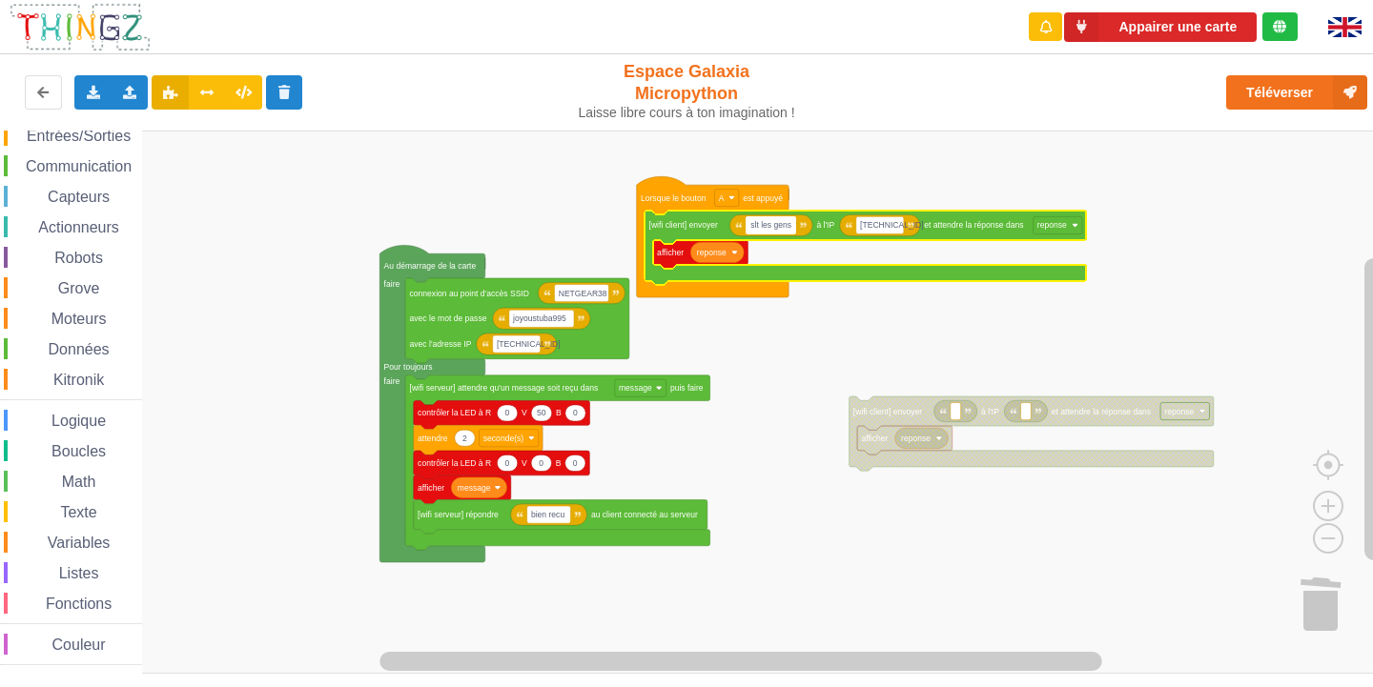
click at [792, 229] on input "slt les gens" at bounding box center [770, 224] width 51 height 17
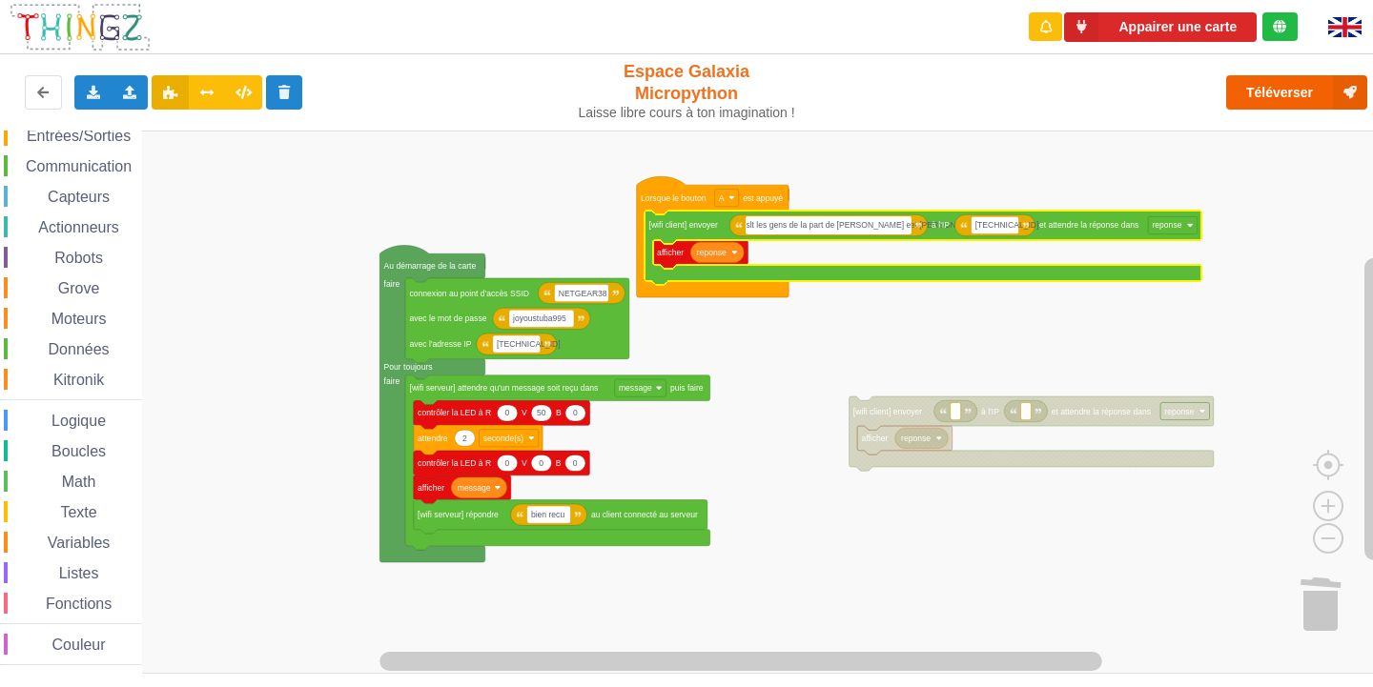
type input "slt les gens de la part de [PERSON_NAME] et [PERSON_NAME]"
click at [1248, 89] on button "Téléverser" at bounding box center [1296, 92] width 141 height 34
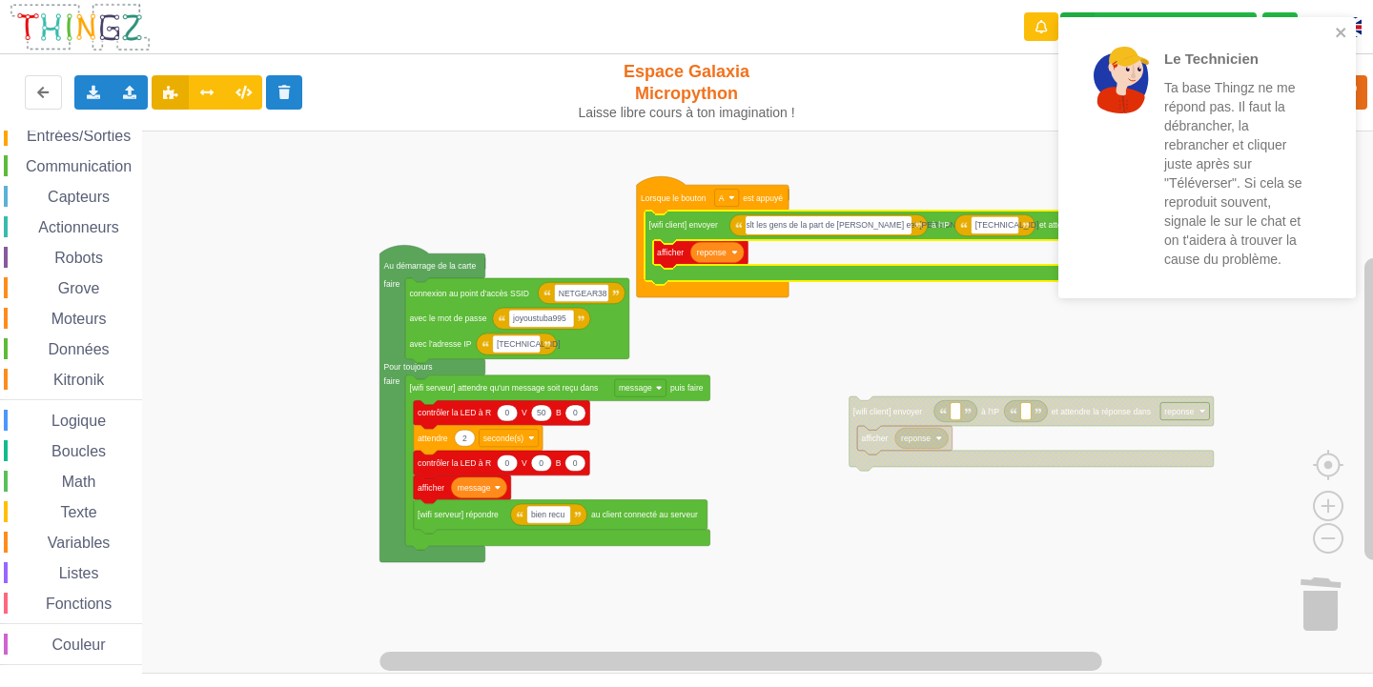
click at [1348, 29] on div "Le Technicien Ta base Thingz ne me répond pas. Il faut la débrancher, la rebran…" at bounding box center [1206, 157] width 297 height 281
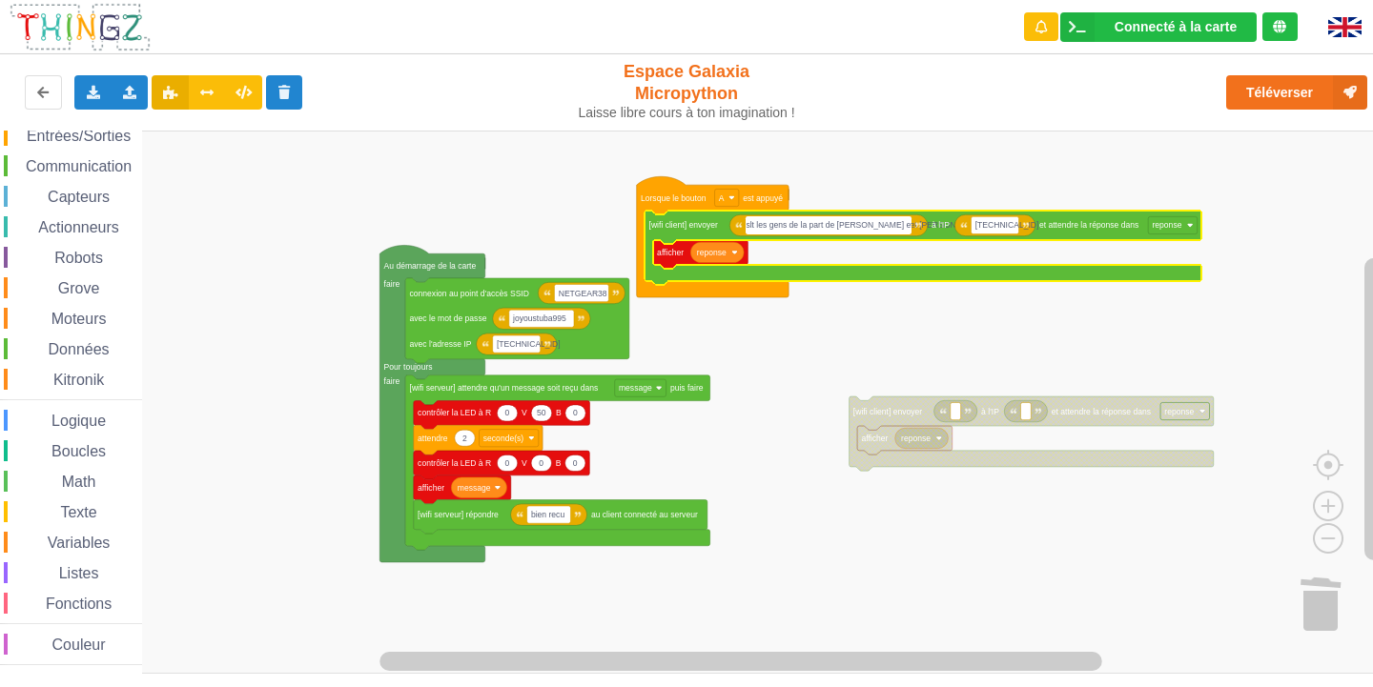
click at [1302, 91] on div "Le Technicien Ta base Thingz ne me répond pas. Il faut la débrancher, la rebran…" at bounding box center [686, 330] width 1399 height 687
click at [1302, 91] on button "Téléverser" at bounding box center [1296, 92] width 141 height 34
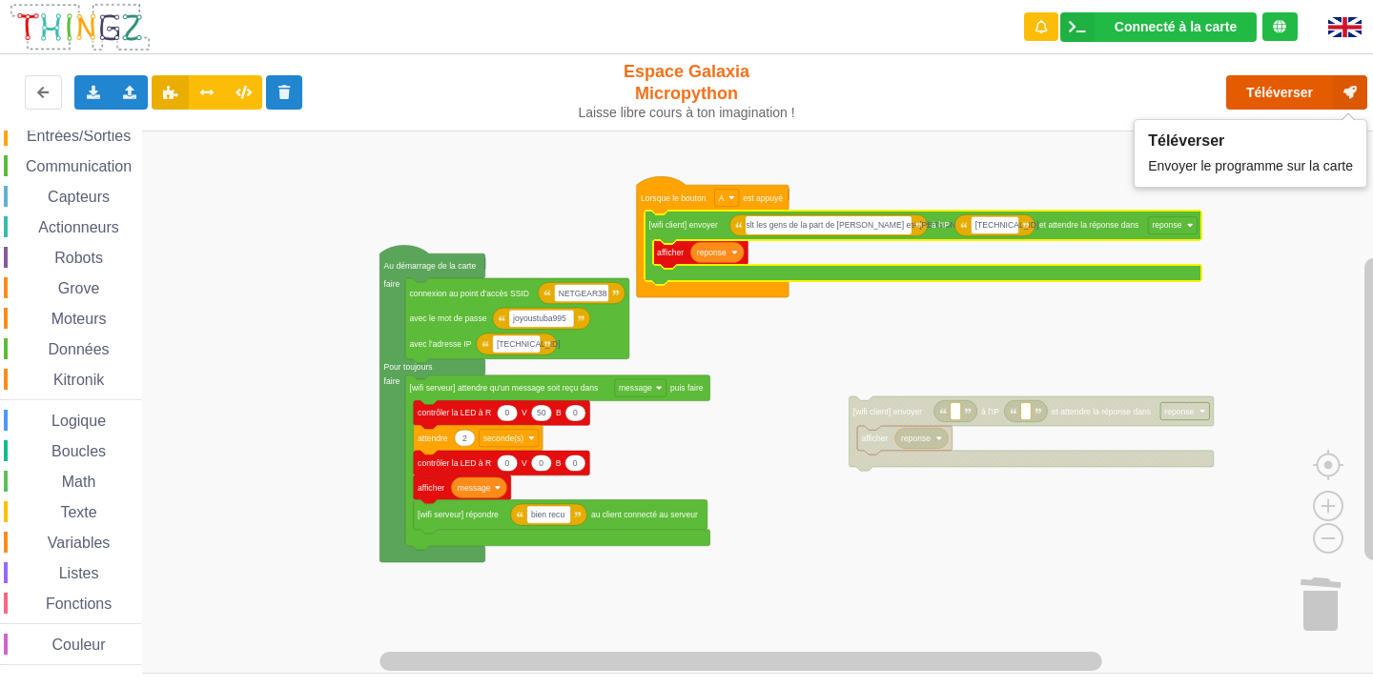
click at [1245, 90] on button "Téléverser" at bounding box center [1296, 92] width 141 height 34
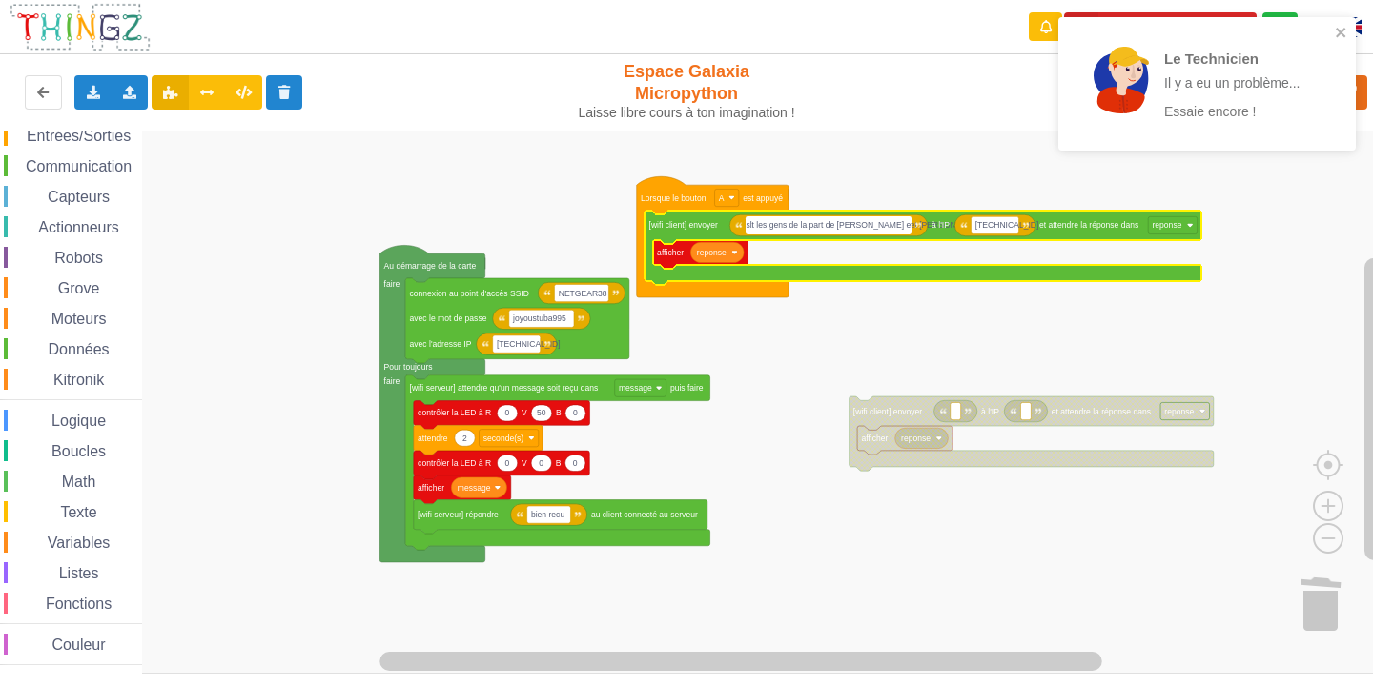
click at [1342, 24] on div "Le Technicien Il y a eu un problème... Essaie encore !" at bounding box center [1206, 83] width 297 height 133
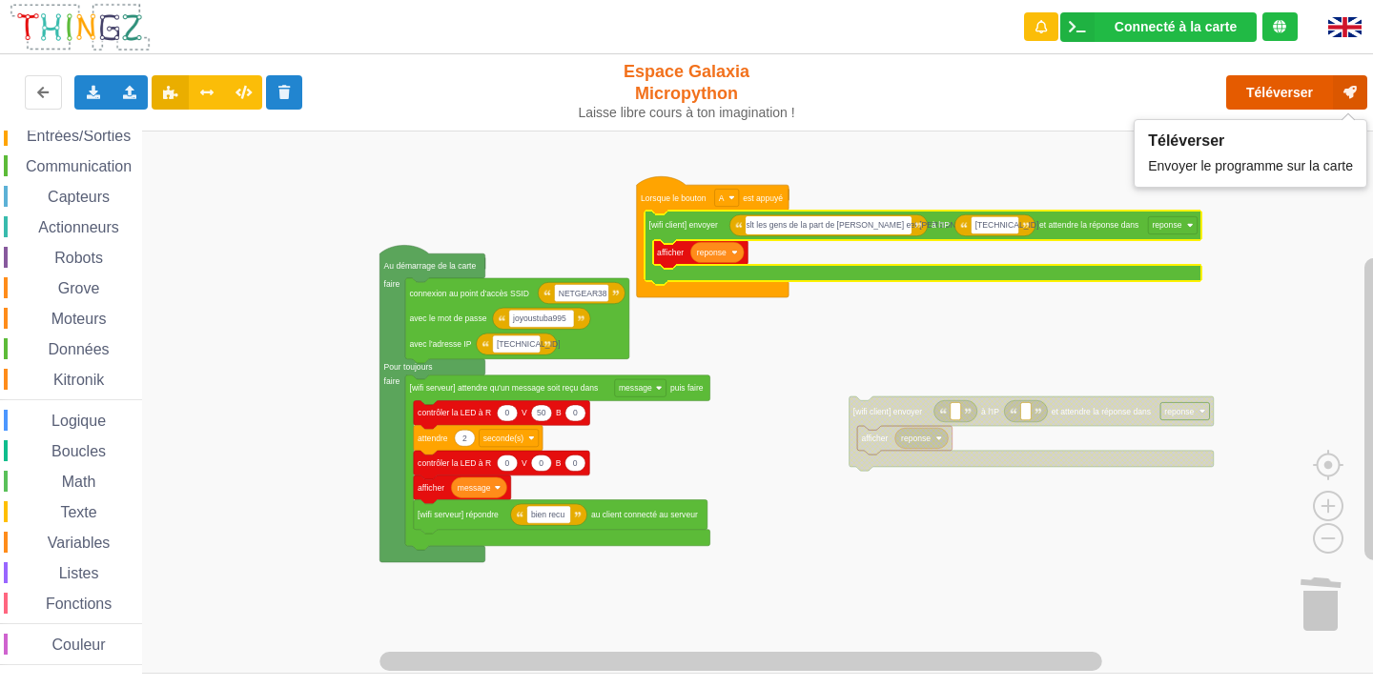
click at [1268, 88] on button "Téléverser" at bounding box center [1296, 92] width 141 height 34
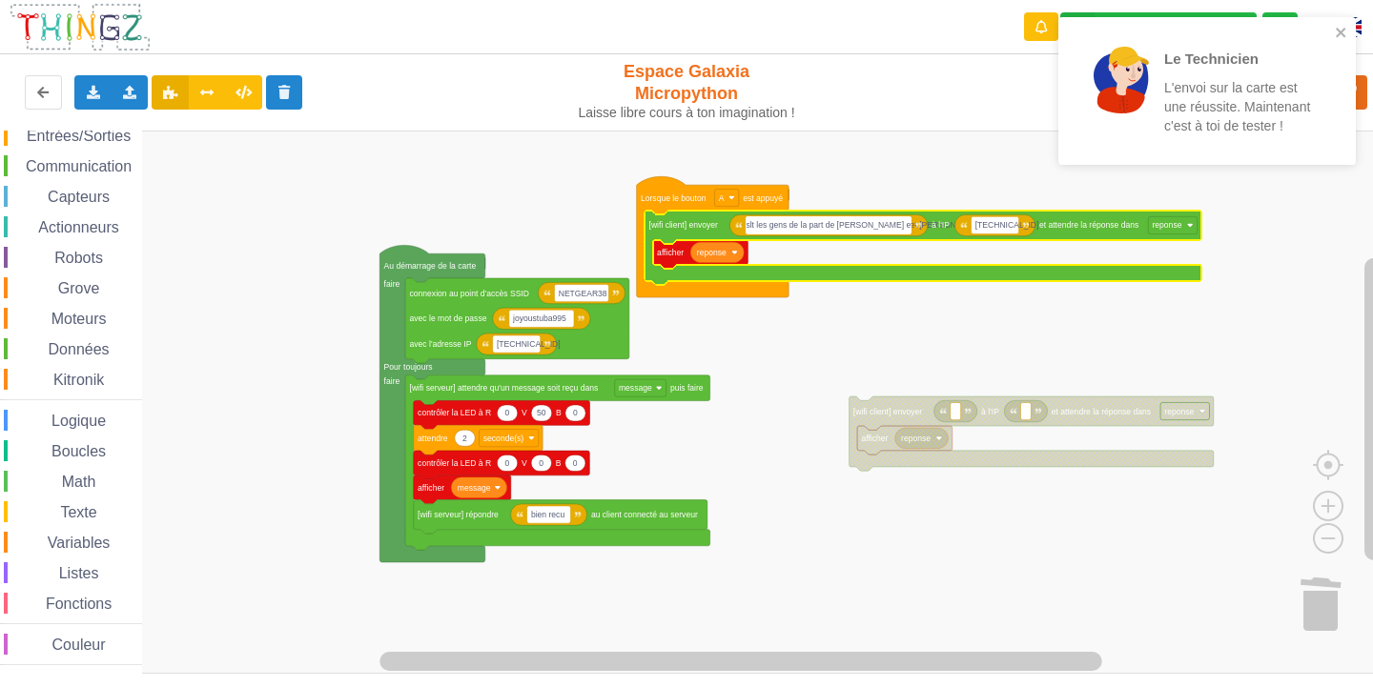
drag, startPoint x: 903, startPoint y: 230, endPoint x: 691, endPoint y: 325, distance: 232.1
click at [691, 325] on body "Le Technicien L'envoi sur la carte est une réussite. Maintenant c'est à toi de …" at bounding box center [686, 343] width 1373 height 687
click at [842, 366] on rect "Espace de travail de Blocky" at bounding box center [693, 402] width 1386 height 543
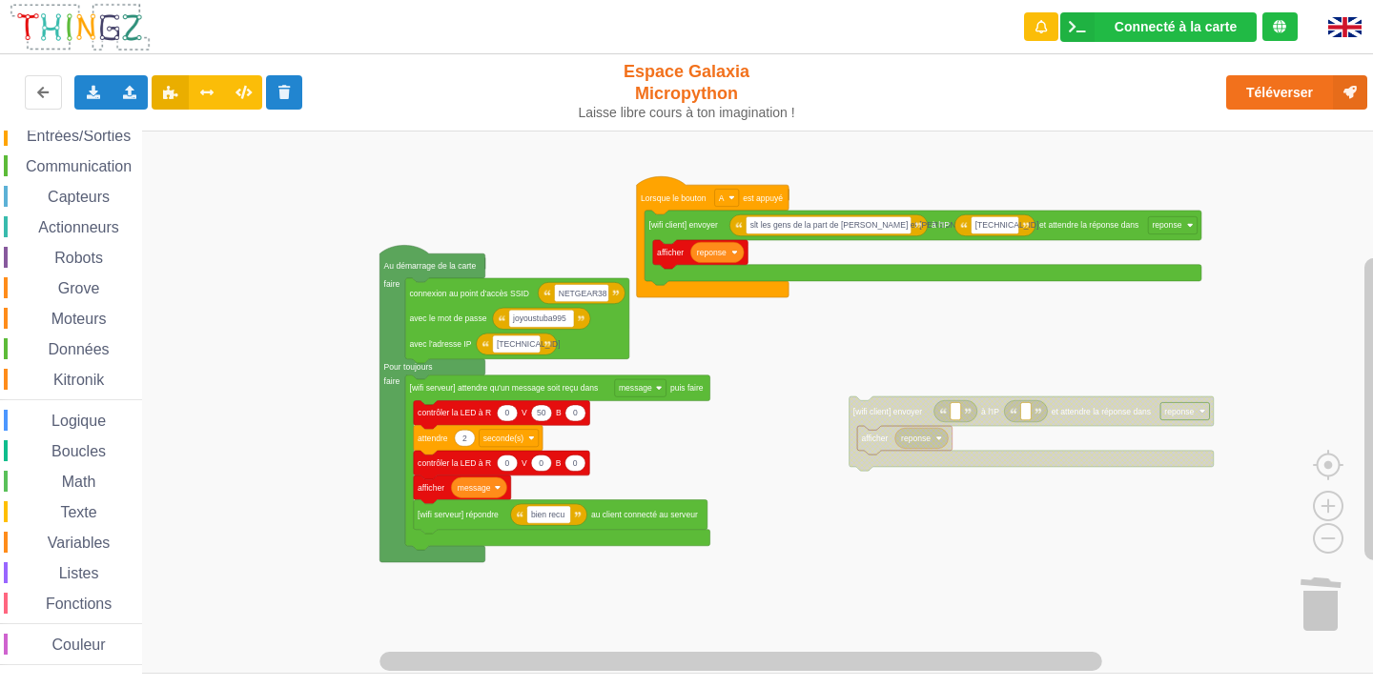
click at [962, 466] on div "Affichage Entrées/Sorties Communication Capteurs Actionneurs Robots Grove Moteu…" at bounding box center [693, 402] width 1386 height 543
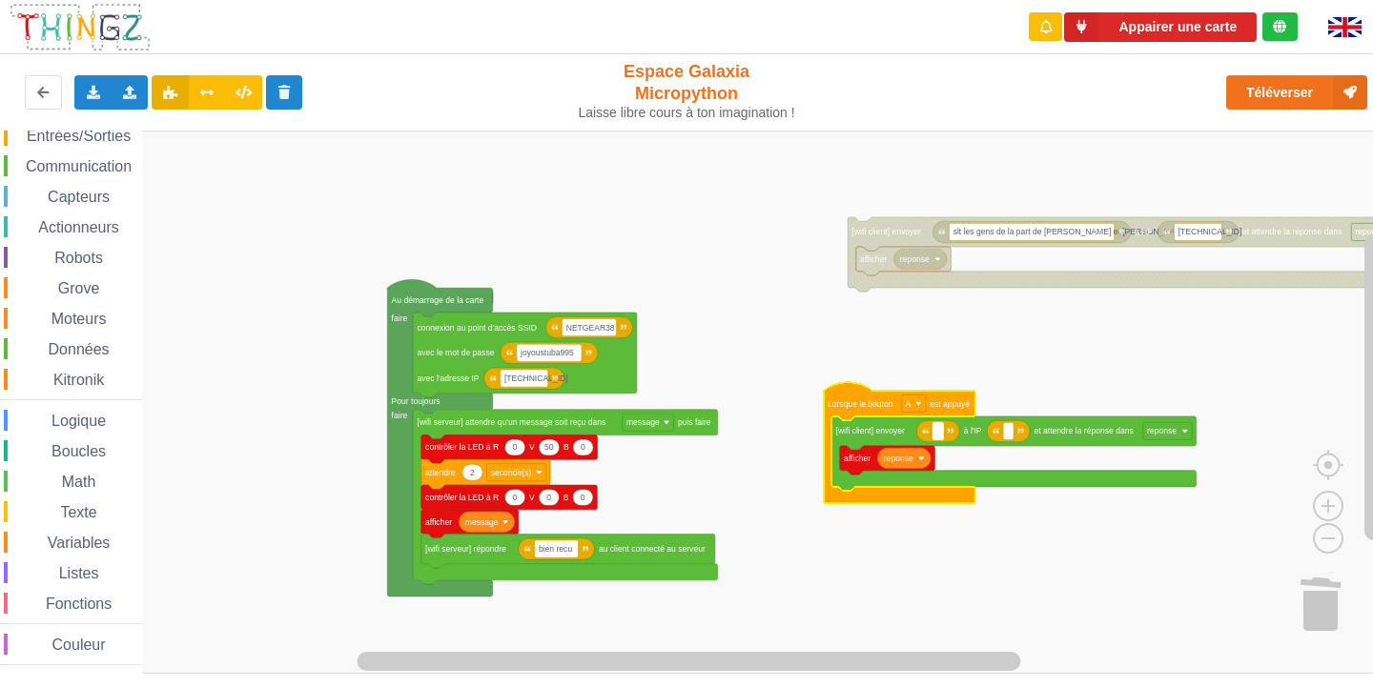
click at [941, 437] on rect "Espace de travail de Blocky" at bounding box center [937, 430] width 10 height 17
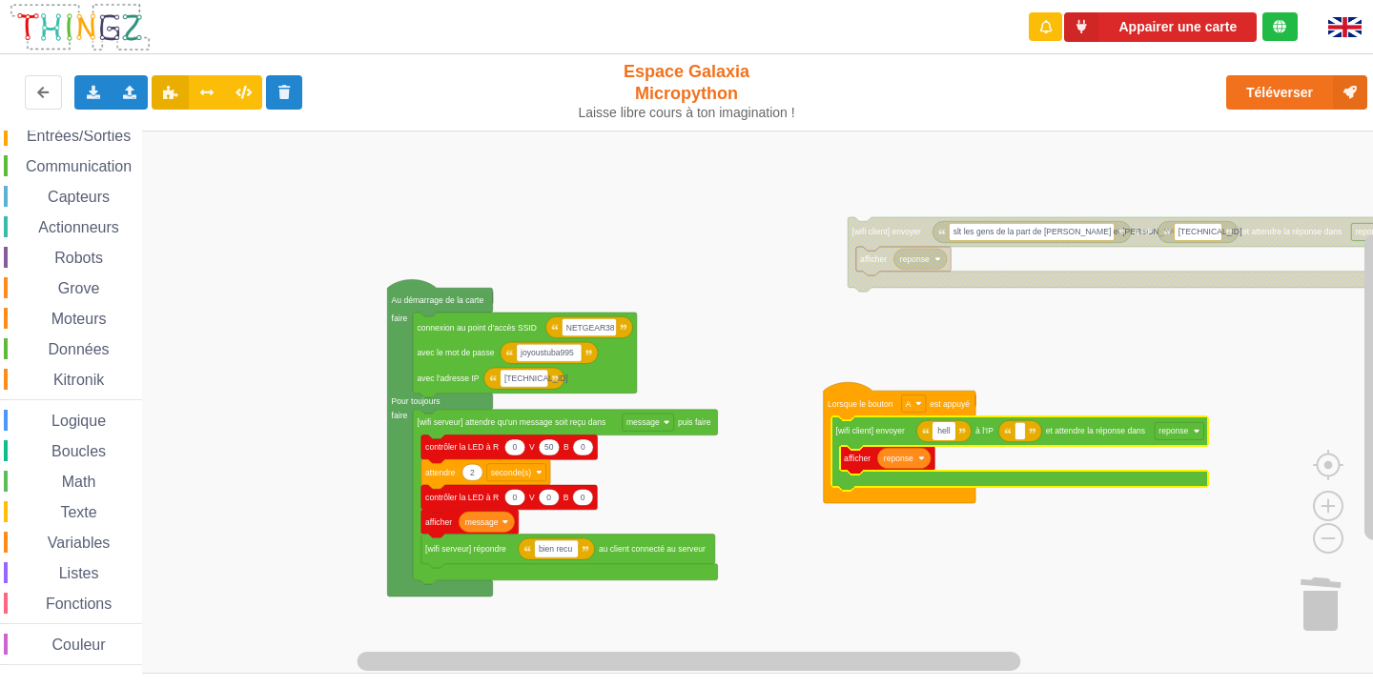
type input "hello"
click at [1029, 435] on rect "Espace de travail de Blocky" at bounding box center [1025, 430] width 10 height 17
type input "[TECHNICAL_ID]"
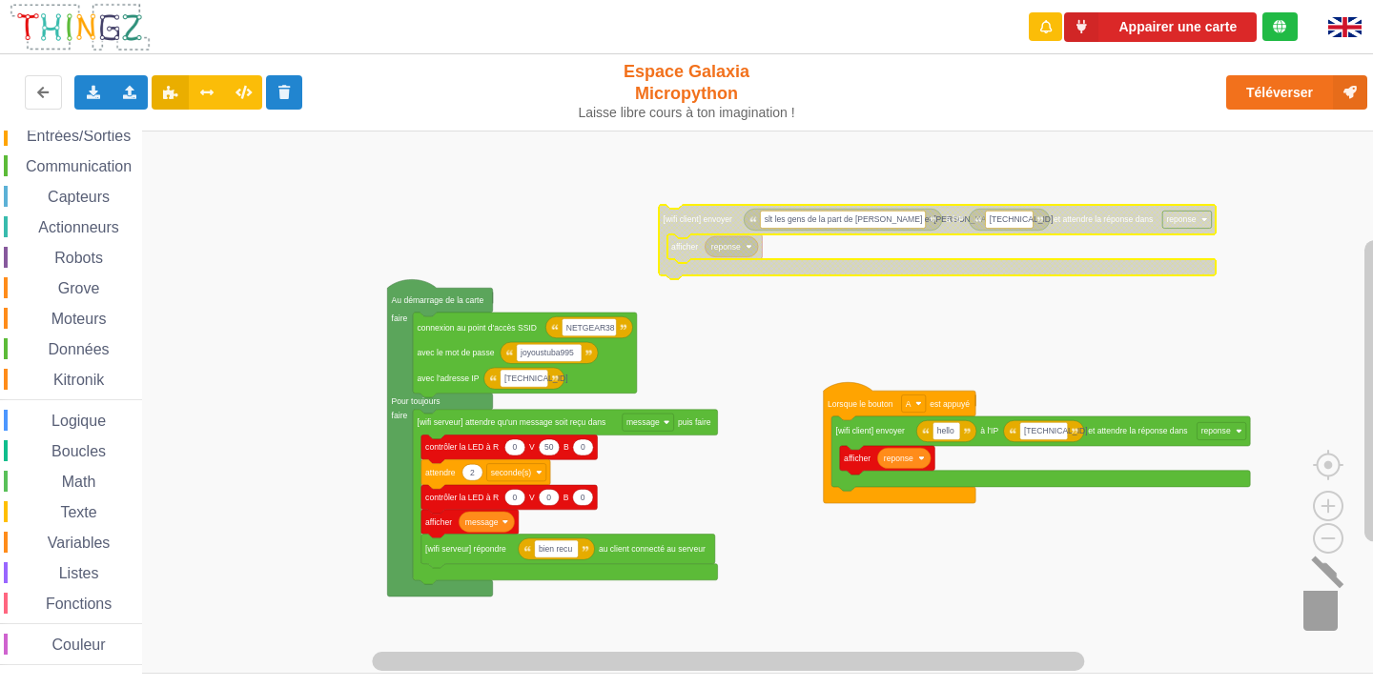
click at [1330, 614] on image "Espace de travail de Blocky" at bounding box center [1344, 602] width 92 height 118
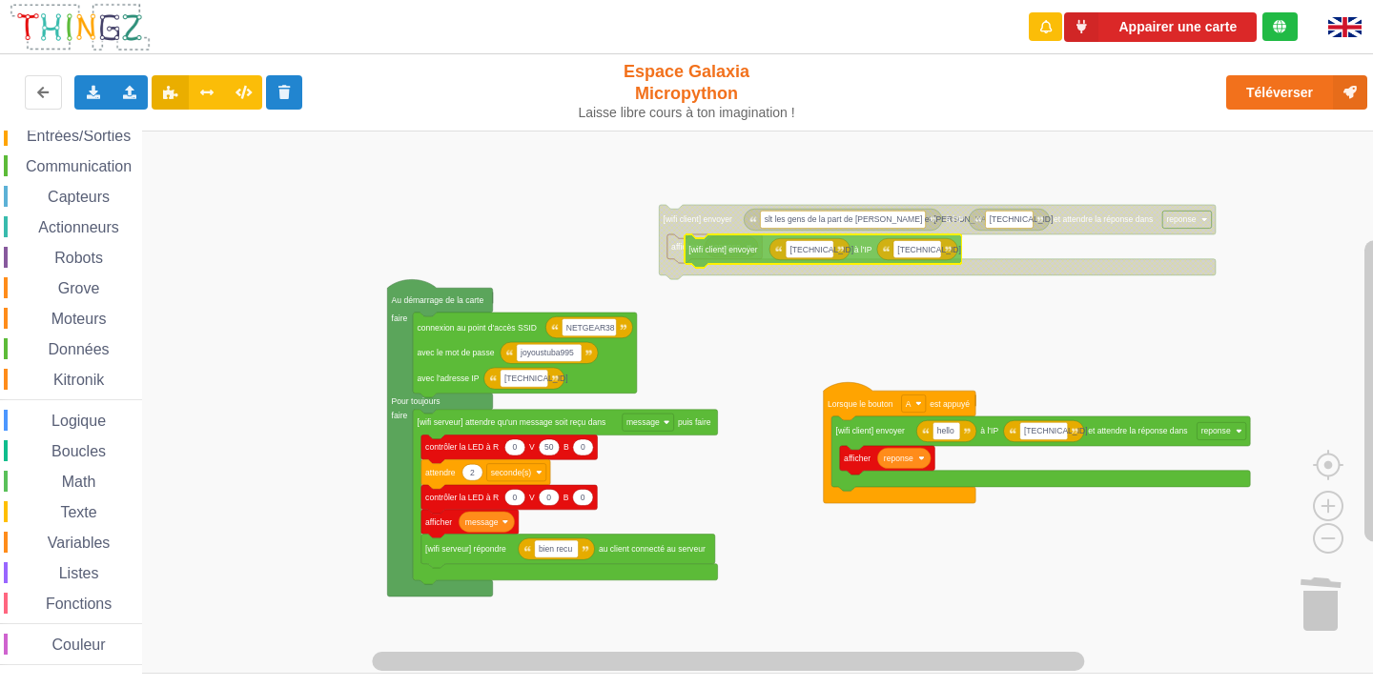
click at [702, 250] on div "Affichage Entrées/Sorties Communication Capteurs Actionneurs Robots Grove Moteu…" at bounding box center [693, 402] width 1386 height 543
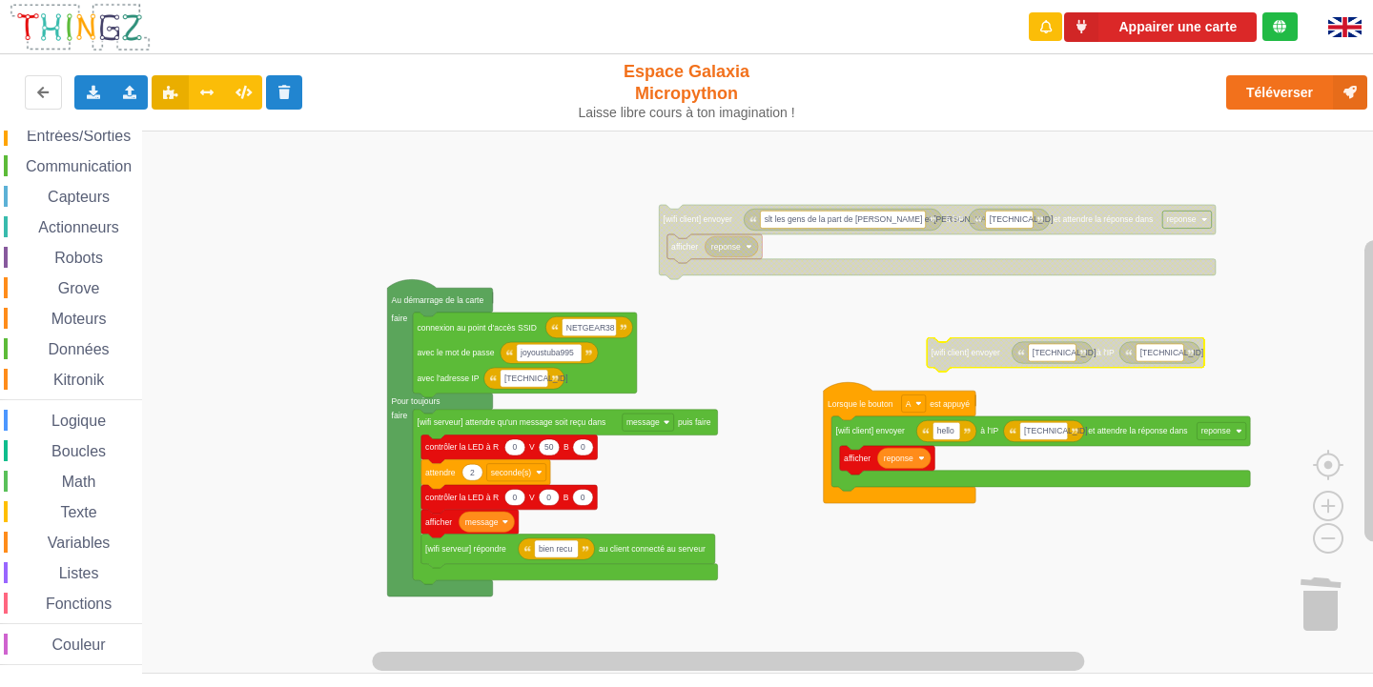
click at [963, 351] on text "[wifi client] envoyer" at bounding box center [965, 353] width 69 height 10
